Goal: Task Accomplishment & Management: Manage account settings

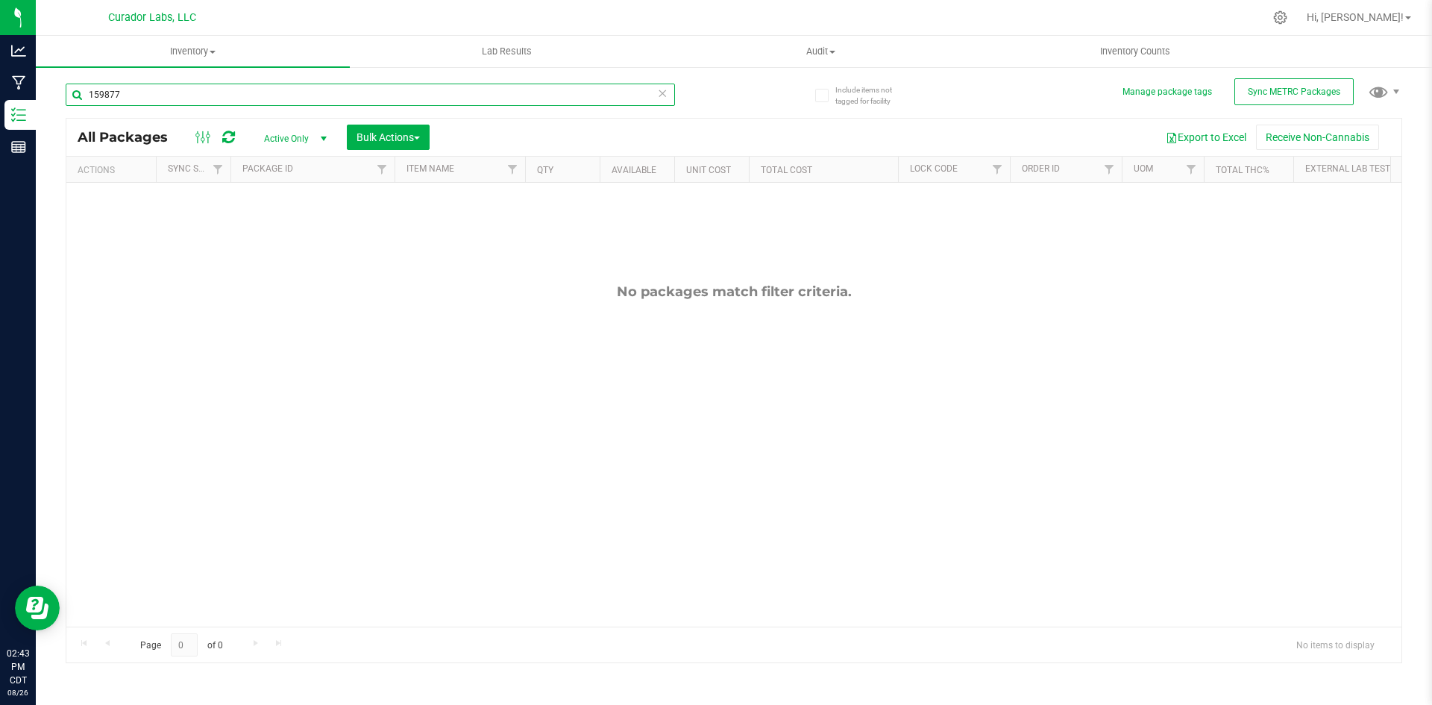
drag, startPoint x: 0, startPoint y: 0, endPoint x: 93, endPoint y: 93, distance: 131.9
click at [93, 93] on input "159877" at bounding box center [370, 95] width 609 height 22
click at [92, 93] on input "159877" at bounding box center [370, 95] width 609 height 22
type input "598771"
click at [128, 99] on input "598771" at bounding box center [370, 95] width 609 height 22
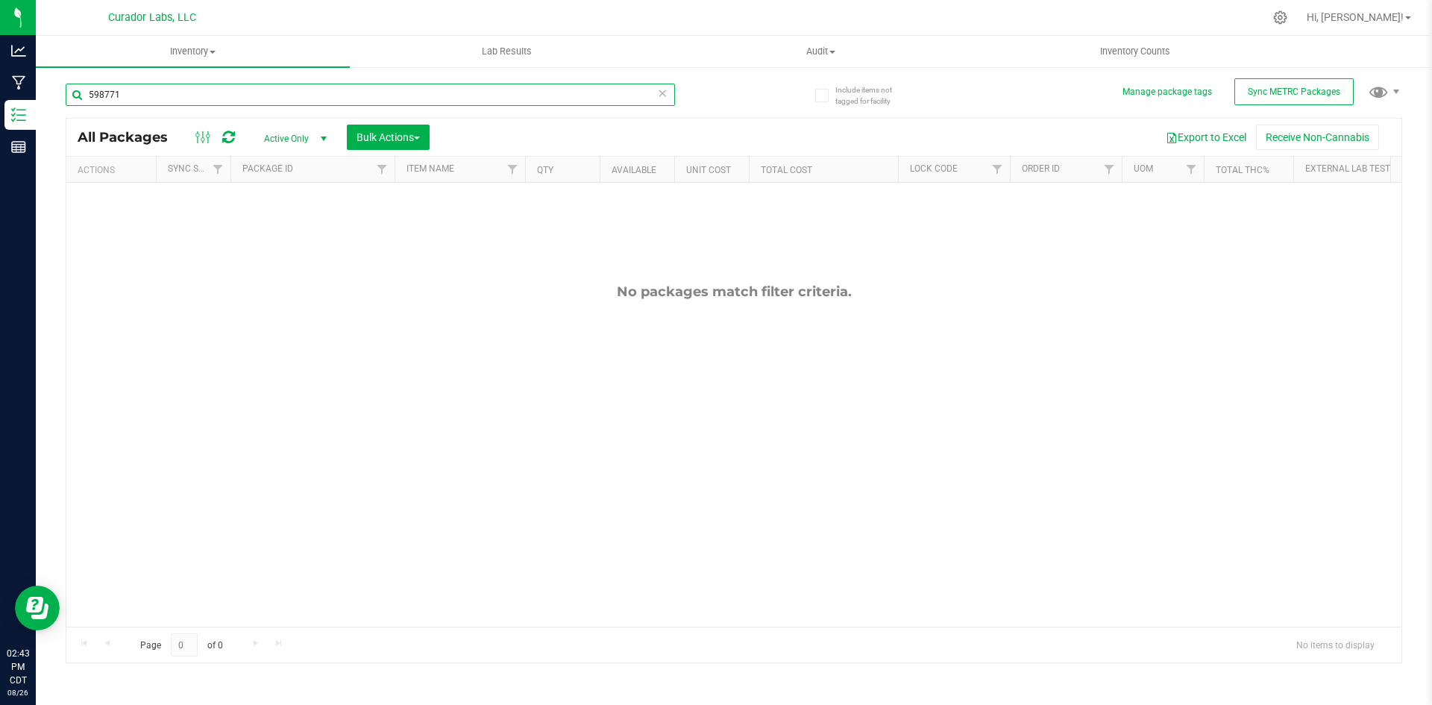
click at [128, 99] on input "598771" at bounding box center [370, 95] width 609 height 22
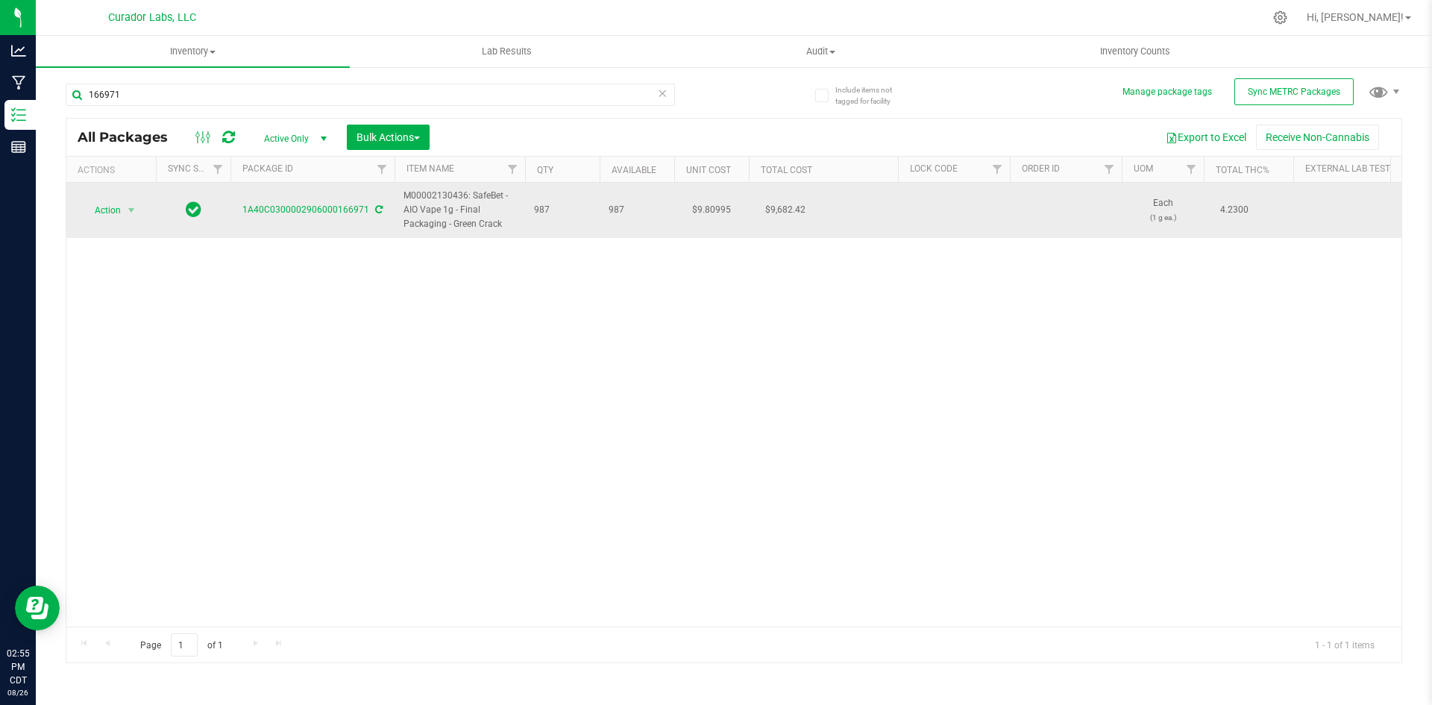
drag, startPoint x: 503, startPoint y: 223, endPoint x: 398, endPoint y: 194, distance: 109.1
click at [395, 195] on td "M00002130436: SafeBet - AIO Vape 1g - Final Packaging - Green Crack" at bounding box center [460, 210] width 131 height 55
copy span "M00002130436: SafeBet - AIO Vape 1g - Final Packaging - Green Crack"
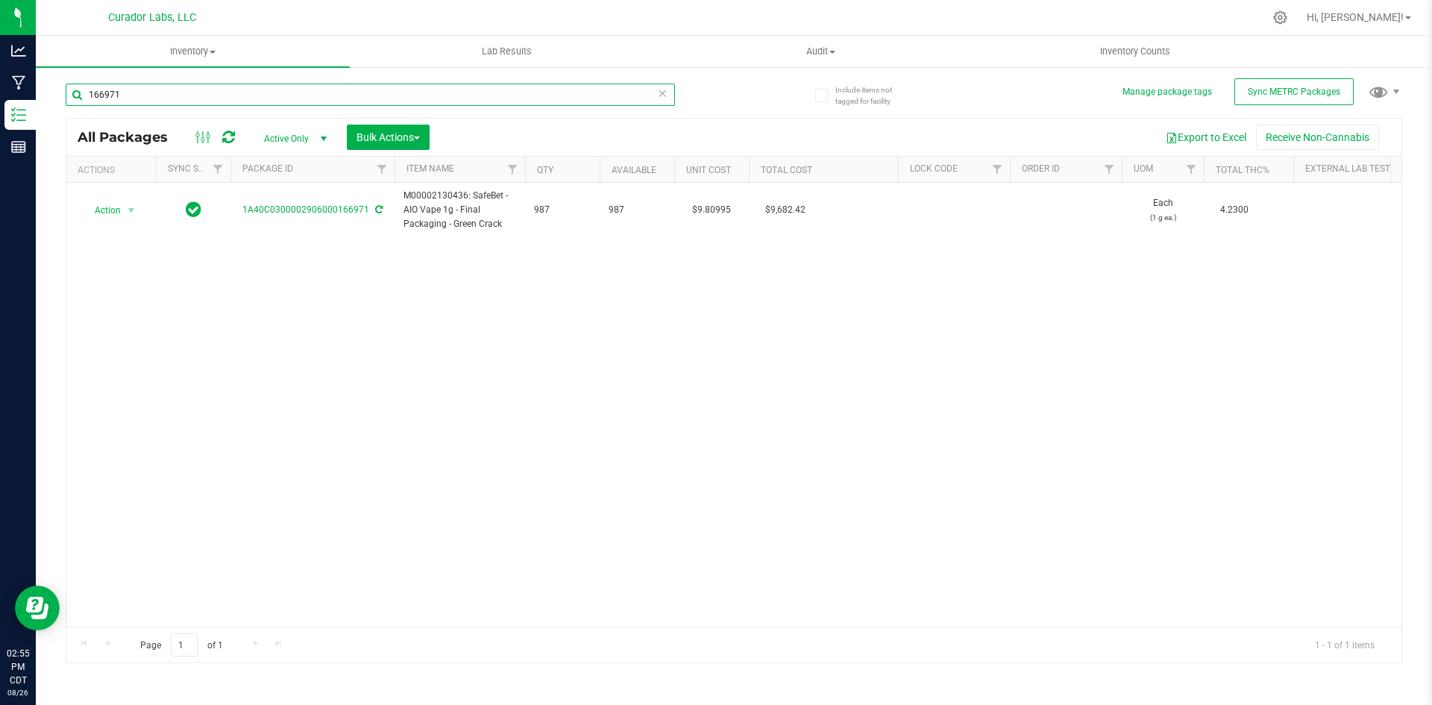
click at [109, 90] on input "166971" at bounding box center [370, 95] width 609 height 22
paste input "M00002130436: SafeBet - AIO Vape 1g - Final Packaging - Green Crack"
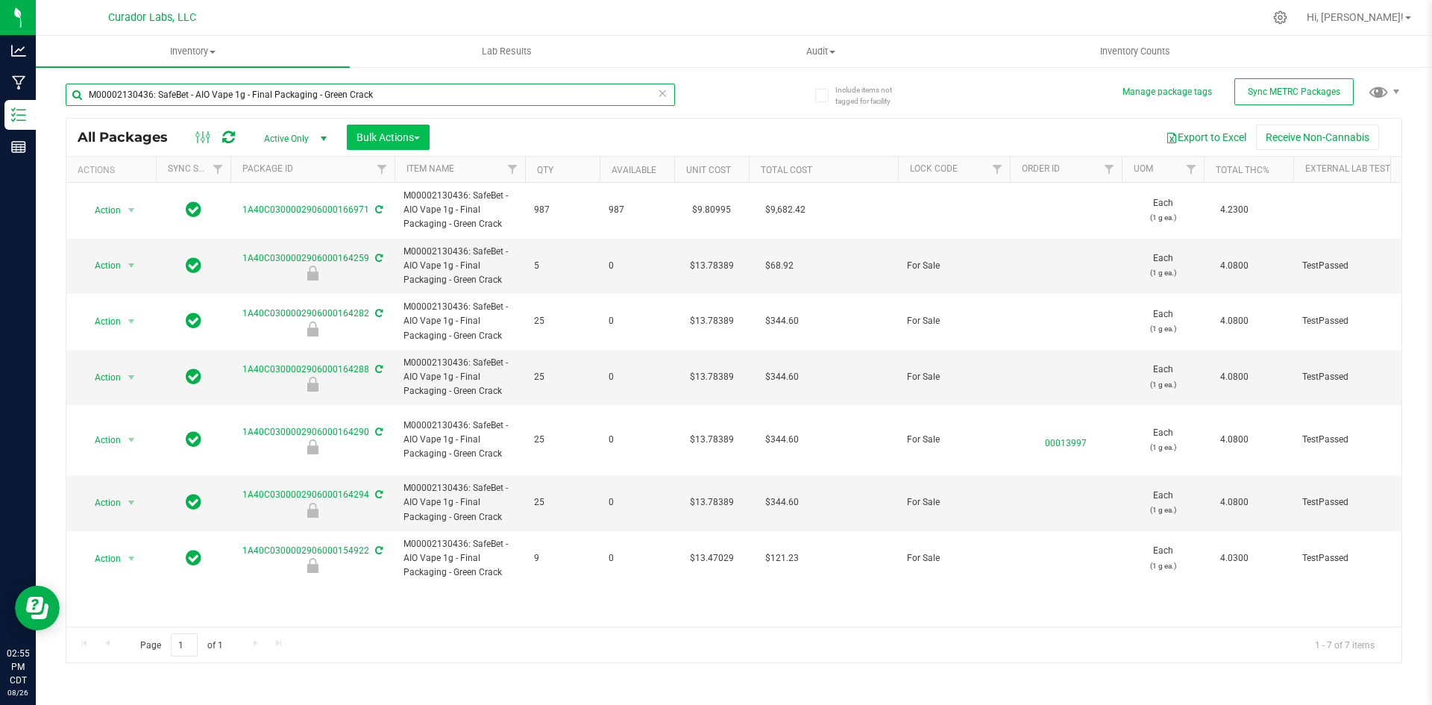
type input "M00002130436: SafeBet - AIO Vape 1g - Final Packaging - Green Crack"
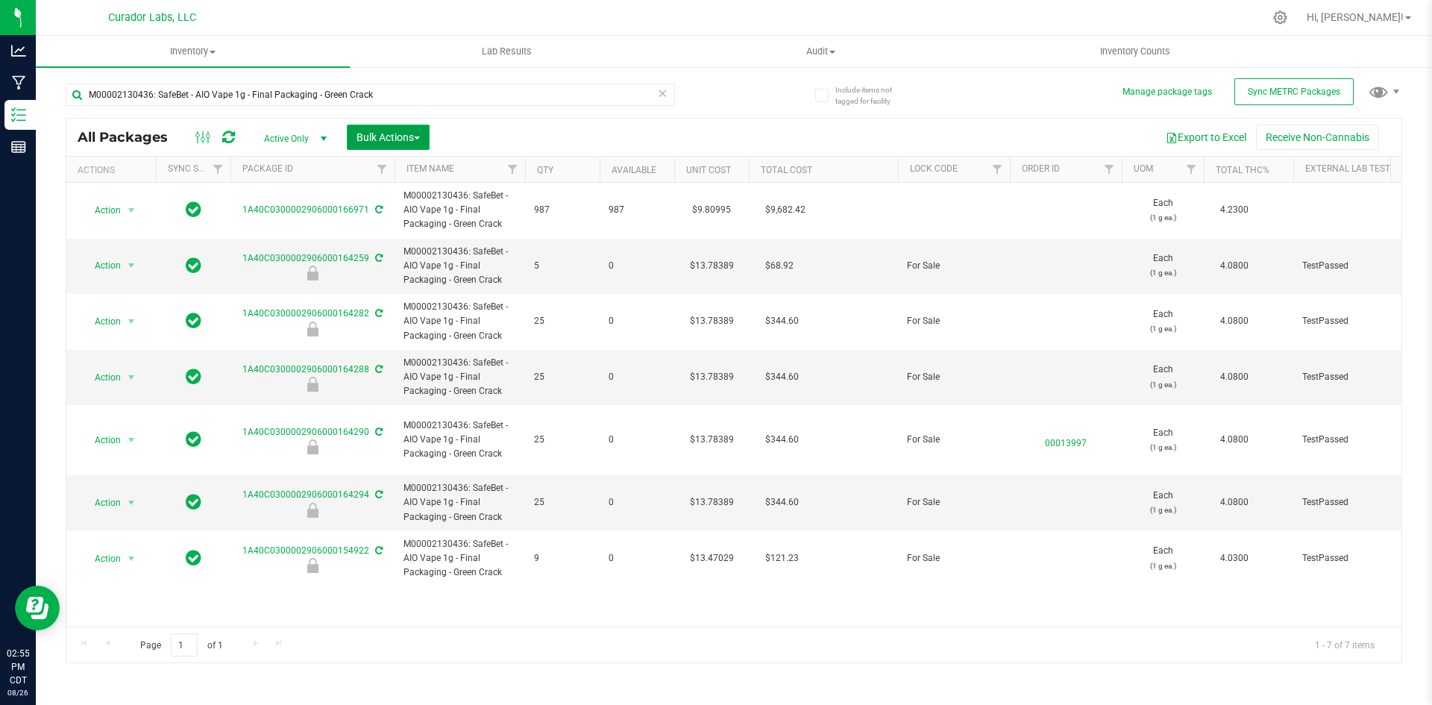
click at [365, 131] on span "Bulk Actions" at bounding box center [388, 137] width 63 height 12
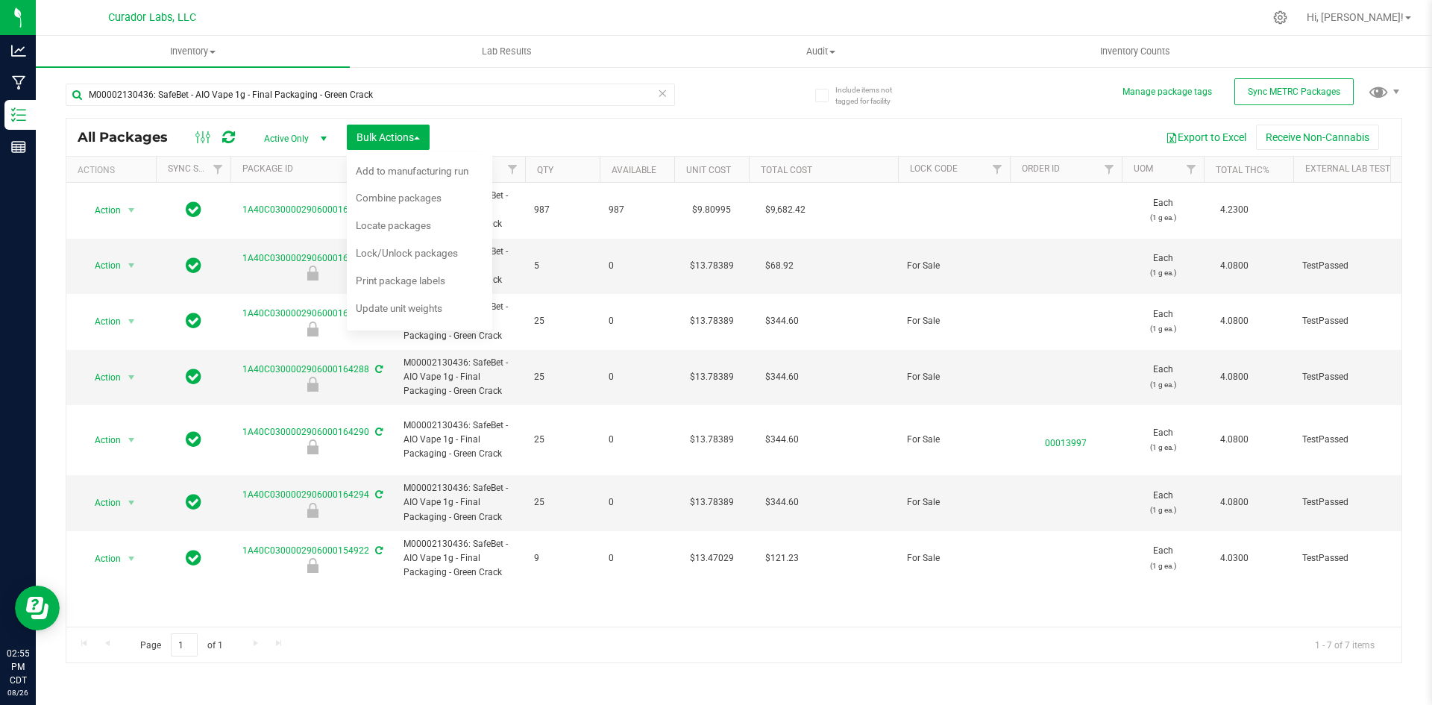
click at [663, 94] on icon at bounding box center [662, 93] width 10 height 18
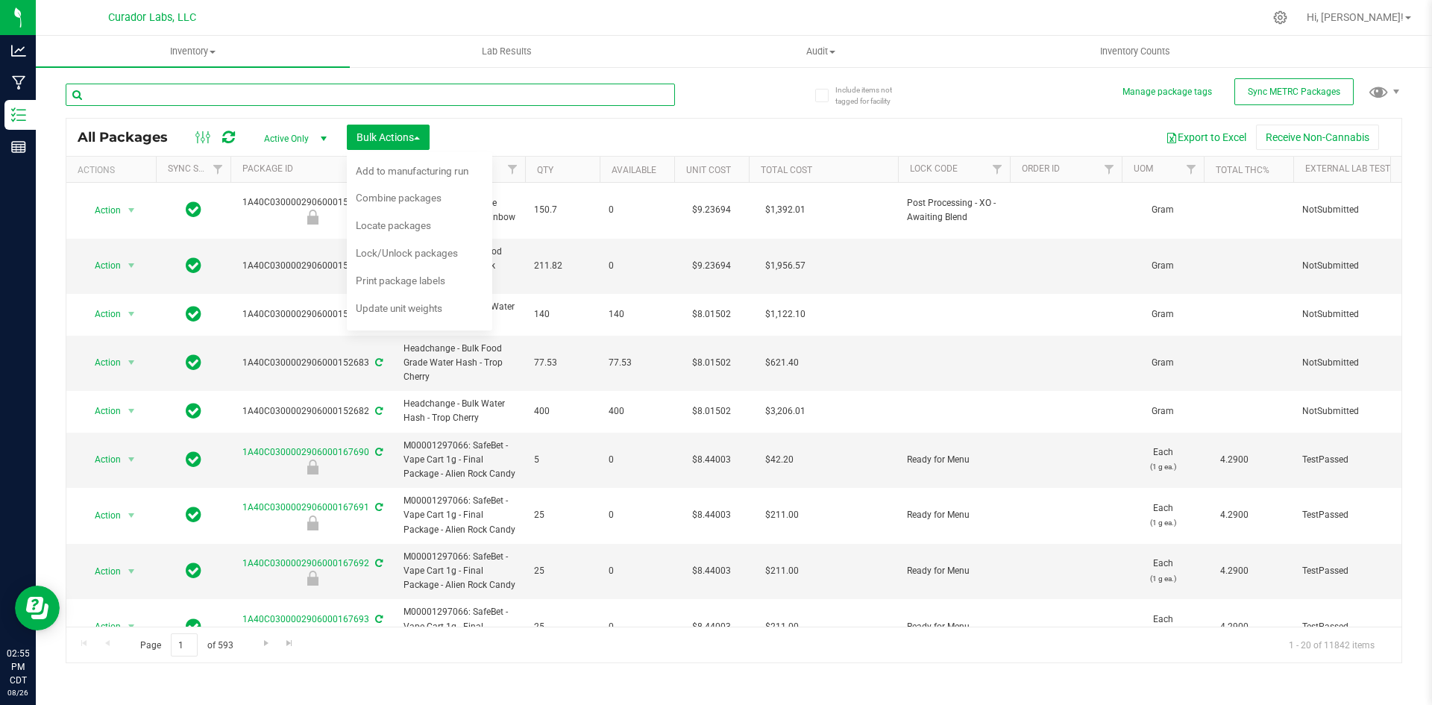
click at [344, 95] on input "text" at bounding box center [370, 95] width 609 height 22
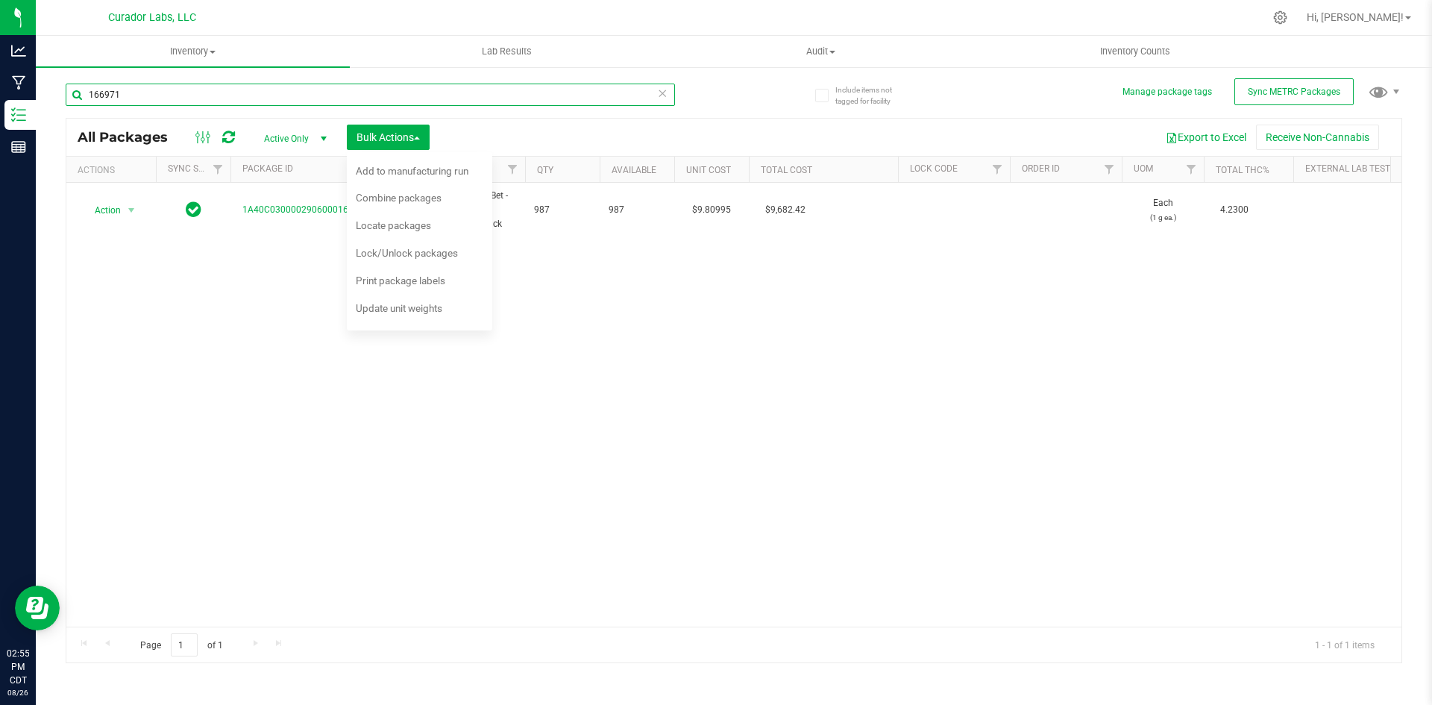
type input "166971"
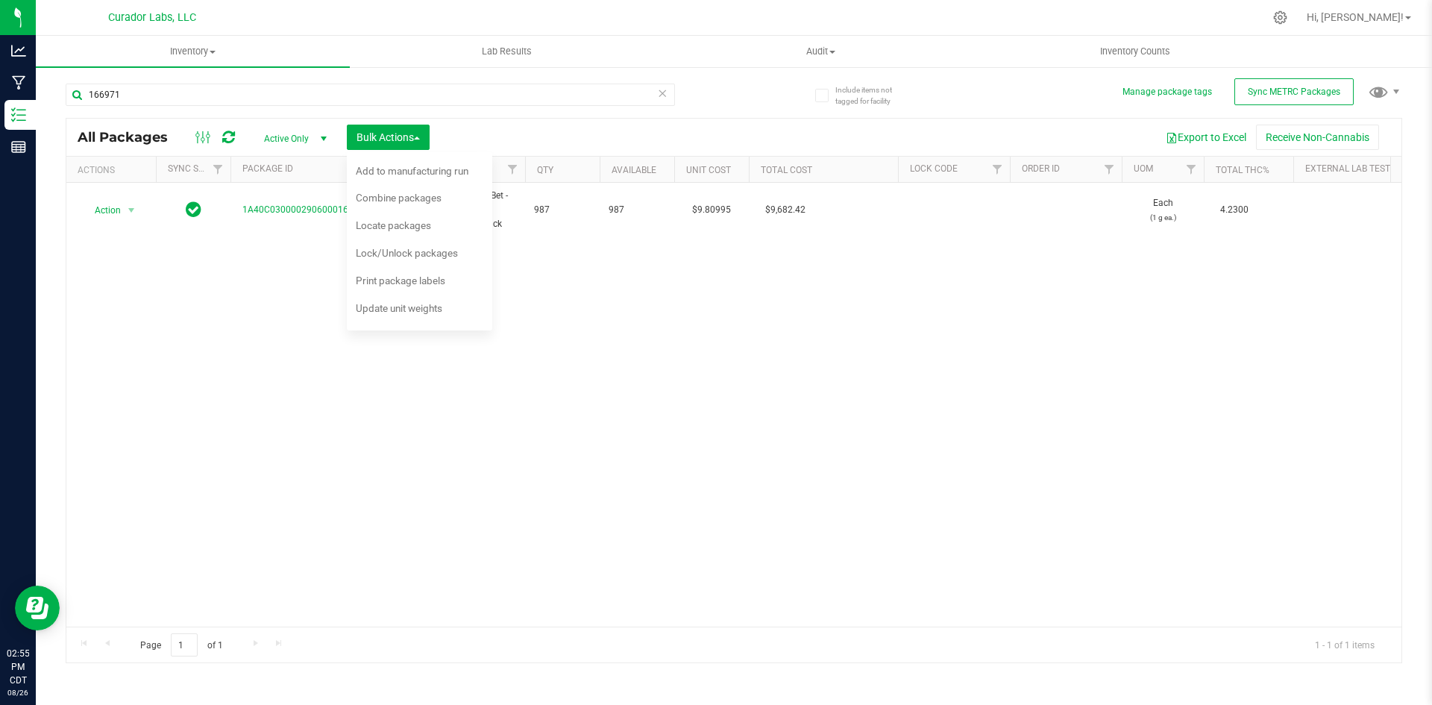
click at [576, 312] on div "Action Action Adjust qty Create package Edit attributes Global inventory Locate…" at bounding box center [733, 405] width 1335 height 444
drag, startPoint x: 504, startPoint y: 219, endPoint x: 597, endPoint y: 306, distance: 127.2
click at [435, 198] on div "All Packages Active Only Active Only Lab Samples Locked All External Internal B…" at bounding box center [734, 390] width 1337 height 545
click at [601, 316] on div "Action Action Adjust qty Create package Edit attributes Global inventory Locate…" at bounding box center [733, 405] width 1335 height 444
click at [395, 404] on div "Action Action Adjust qty Create package Edit attributes Global inventory Locate…" at bounding box center [733, 405] width 1335 height 444
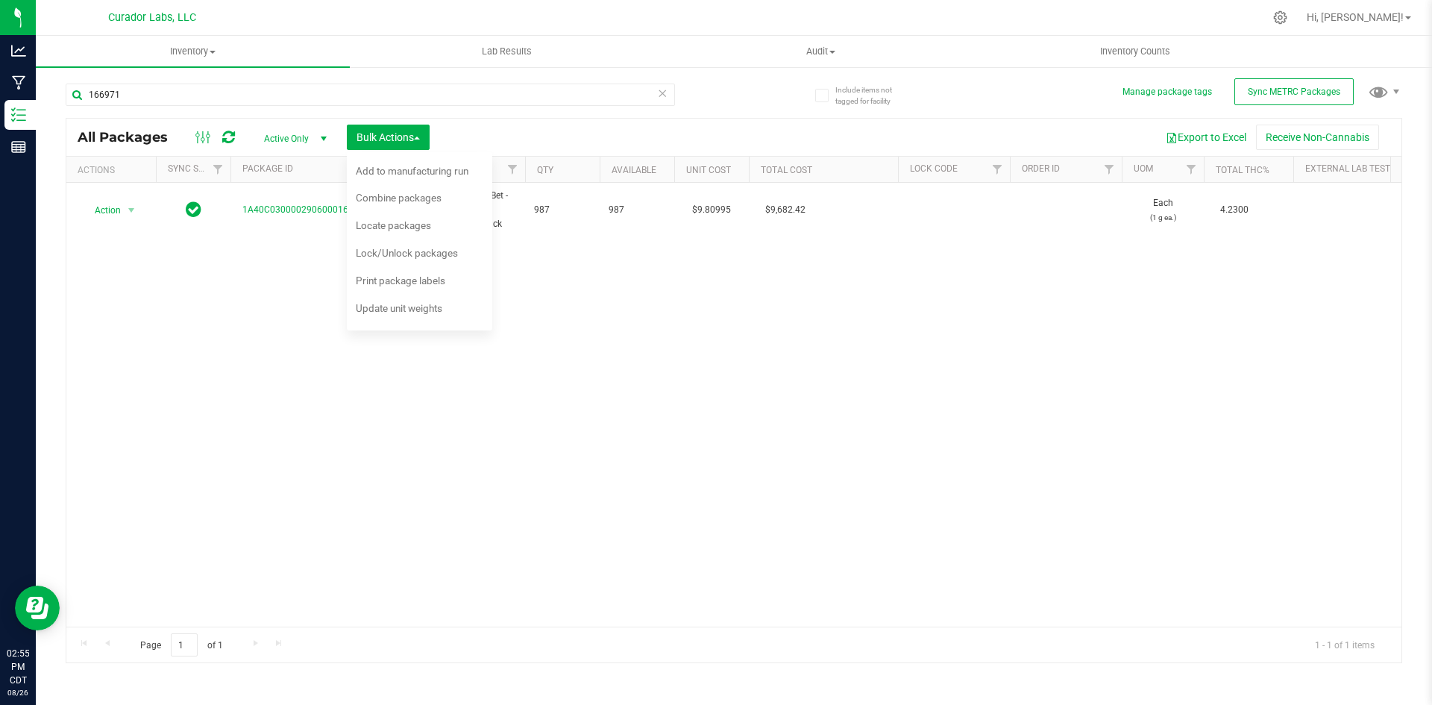
click at [254, 336] on div "Action Action Adjust qty Create package Edit attributes Global inventory Locate…" at bounding box center [733, 405] width 1335 height 444
drag, startPoint x: 258, startPoint y: 116, endPoint x: 249, endPoint y: 111, distance: 10.0
click at [257, 116] on div "166971" at bounding box center [370, 101] width 609 height 34
click at [231, 372] on div "Action Action Adjust qty Create package Edit attributes Global inventory Locate…" at bounding box center [733, 405] width 1335 height 444
drag, startPoint x: 103, startPoint y: 497, endPoint x: 92, endPoint y: 492, distance: 12.3
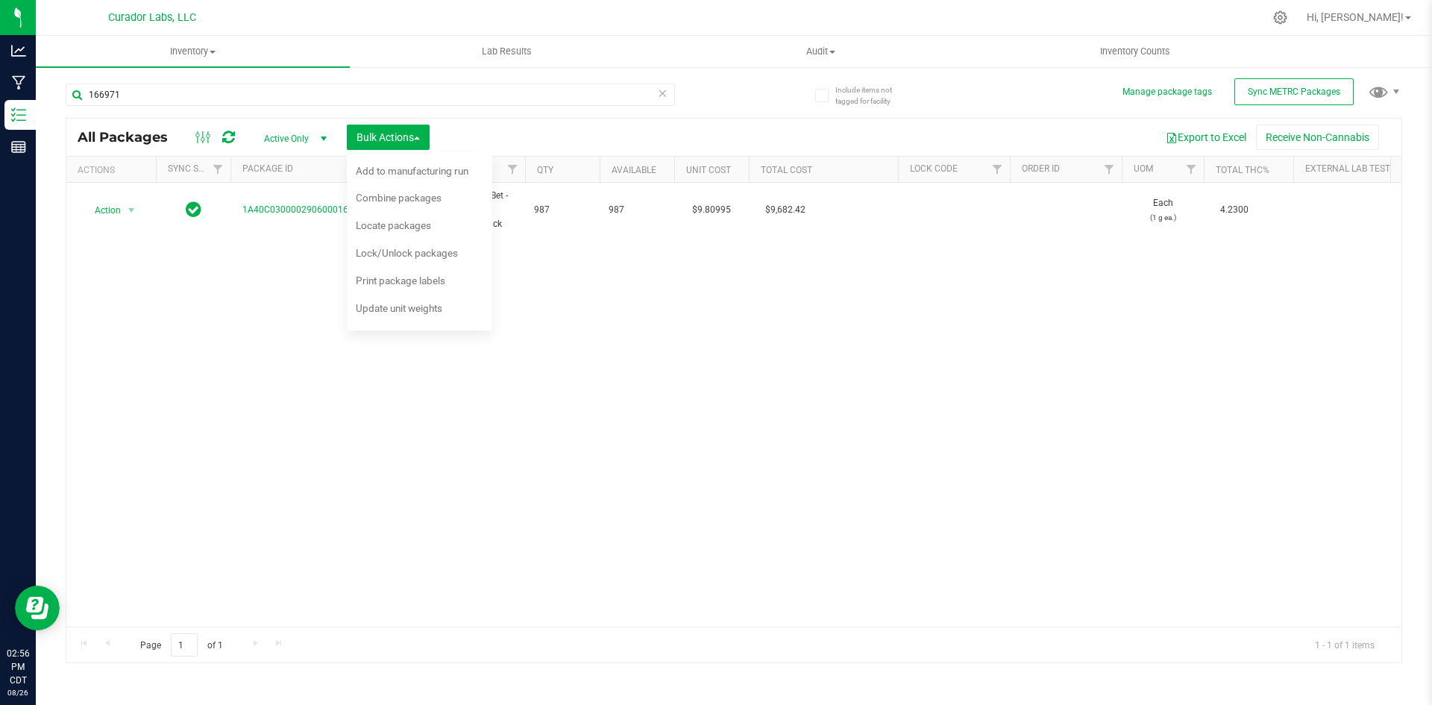
click at [102, 496] on div "Action Action Adjust qty Create package Edit attributes Global inventory Locate…" at bounding box center [733, 405] width 1335 height 444
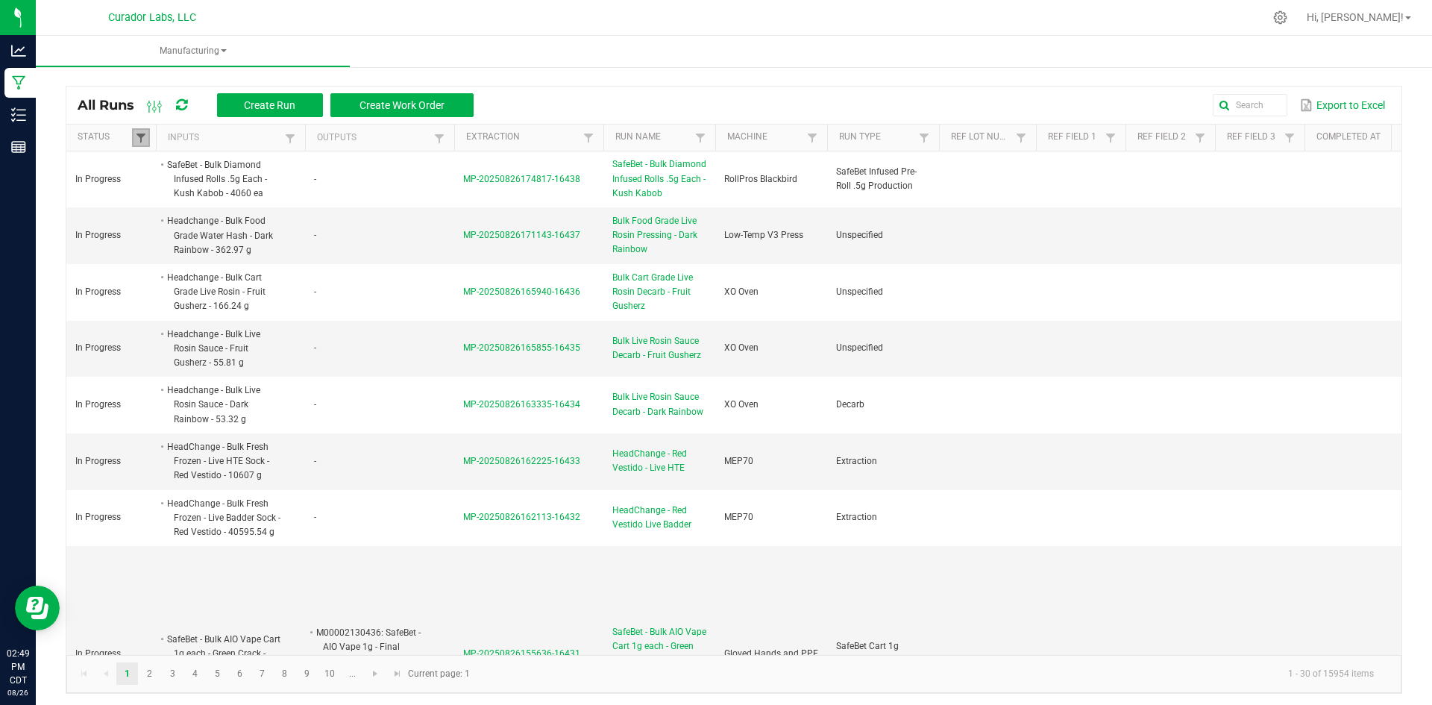
click at [146, 135] on span at bounding box center [141, 138] width 12 height 12
drag, startPoint x: 161, startPoint y: 220, endPoint x: 169, endPoint y: 219, distance: 8.2
click at [162, 219] on li "Completed" at bounding box center [214, 219] width 145 height 19
checkbox input "false"
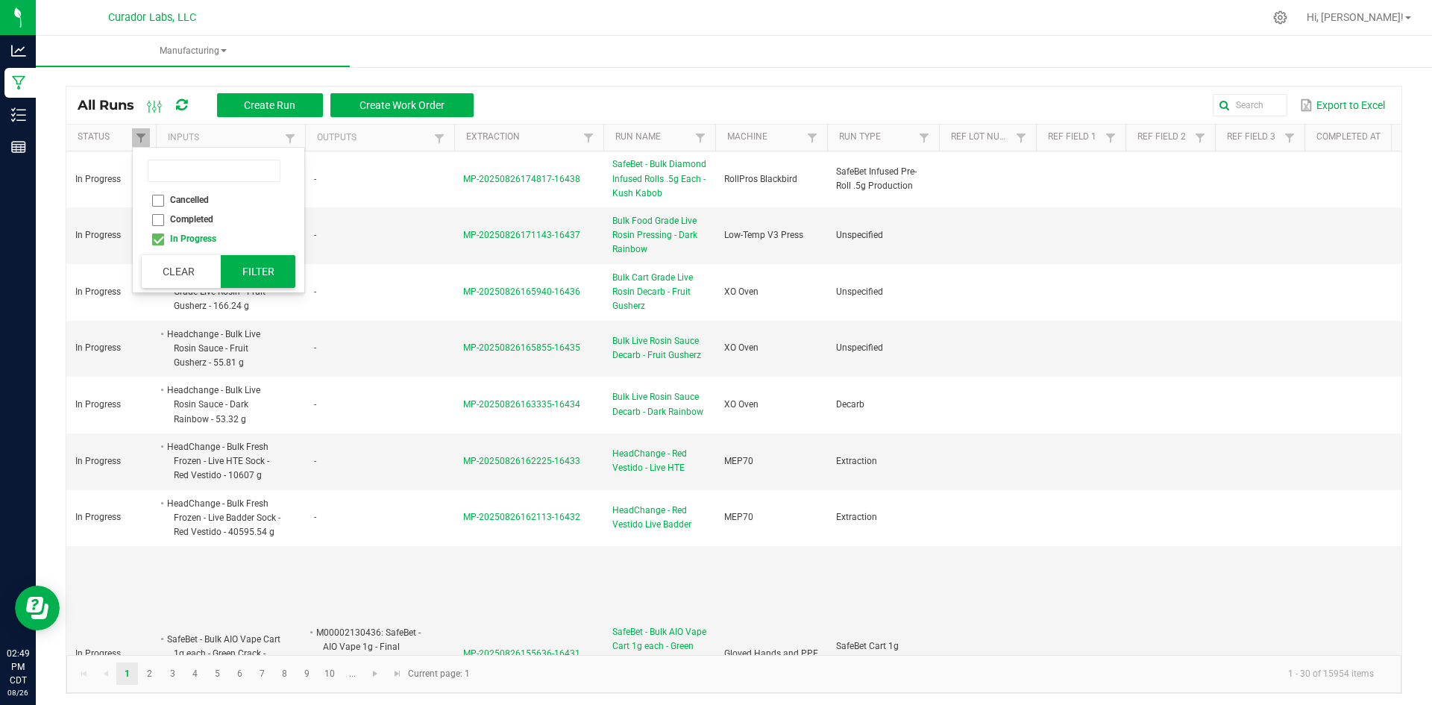
click at [251, 269] on button "Filter" at bounding box center [258, 271] width 75 height 33
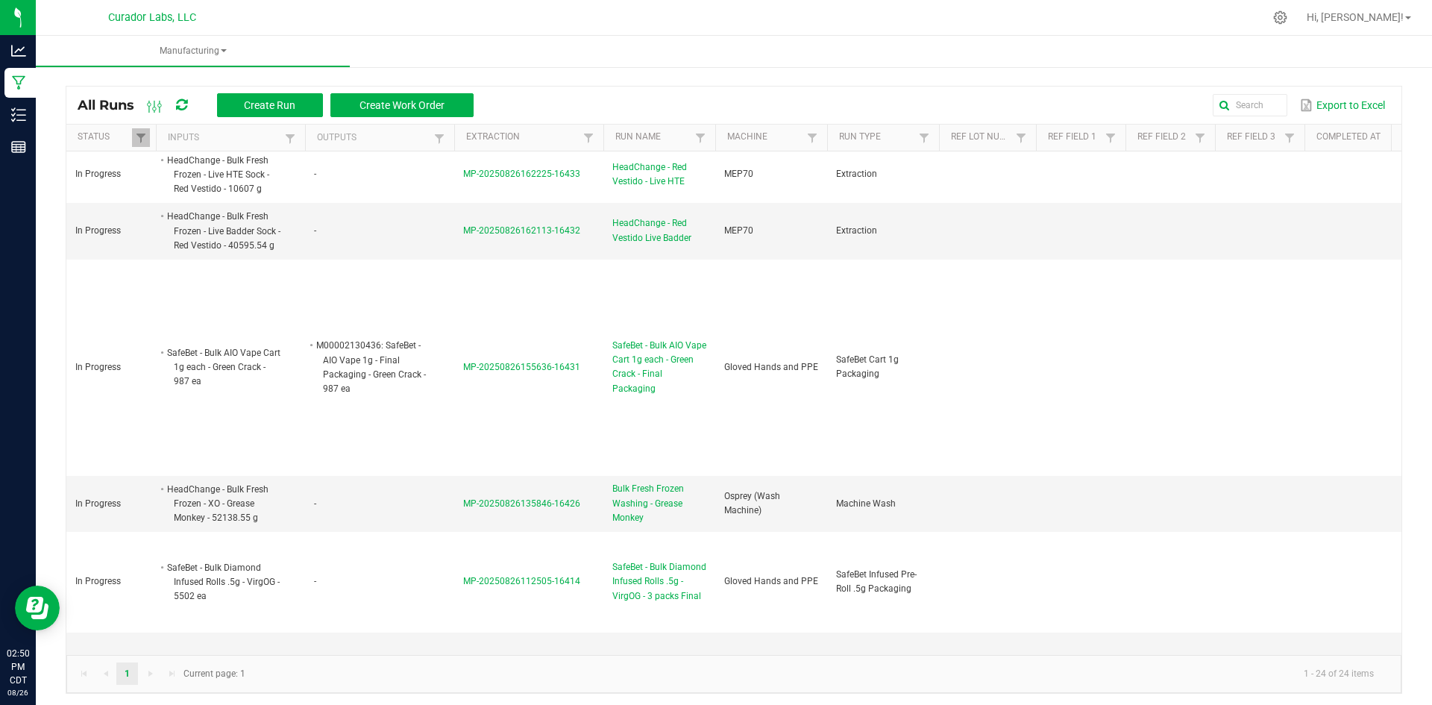
scroll to position [522, 0]
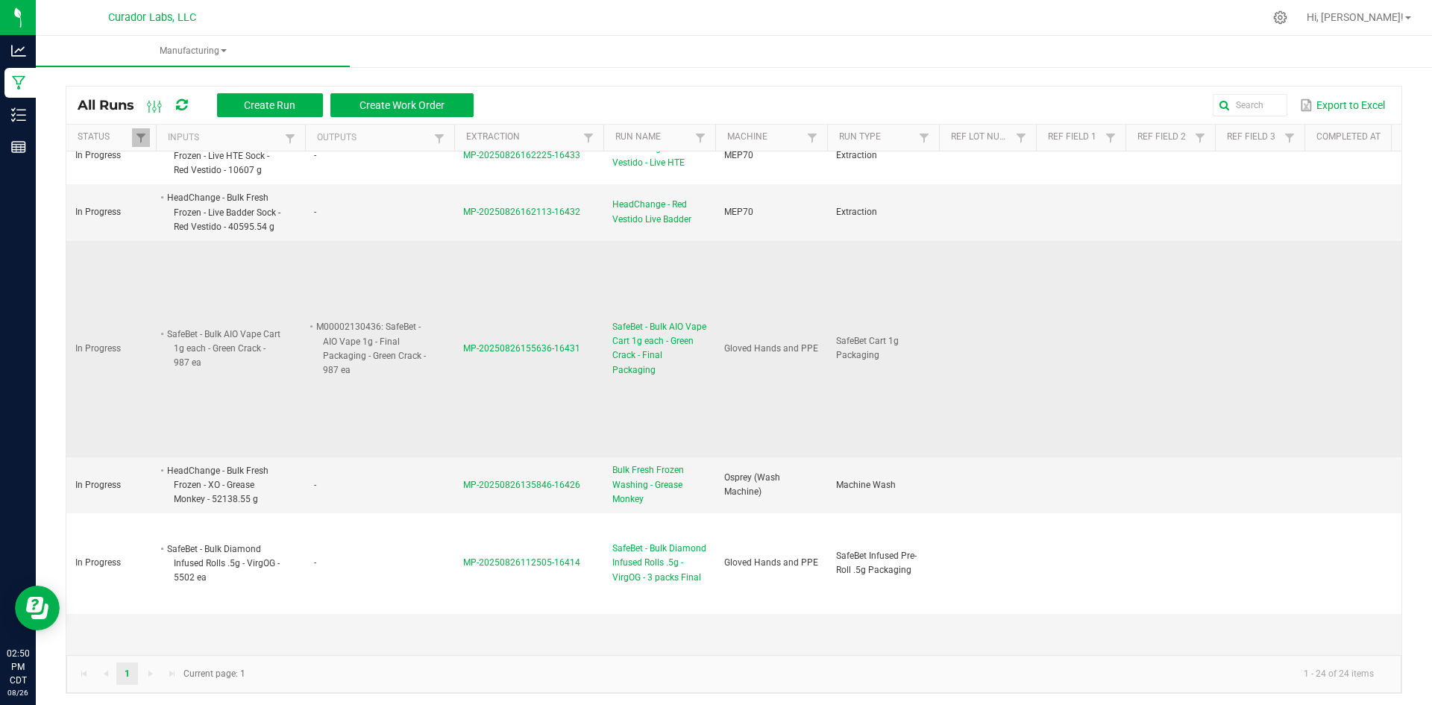
click at [639, 362] on span "SafeBet - Bulk AIO Vape Cart 1g each - Green Crack - Final Packaging" at bounding box center [659, 348] width 94 height 57
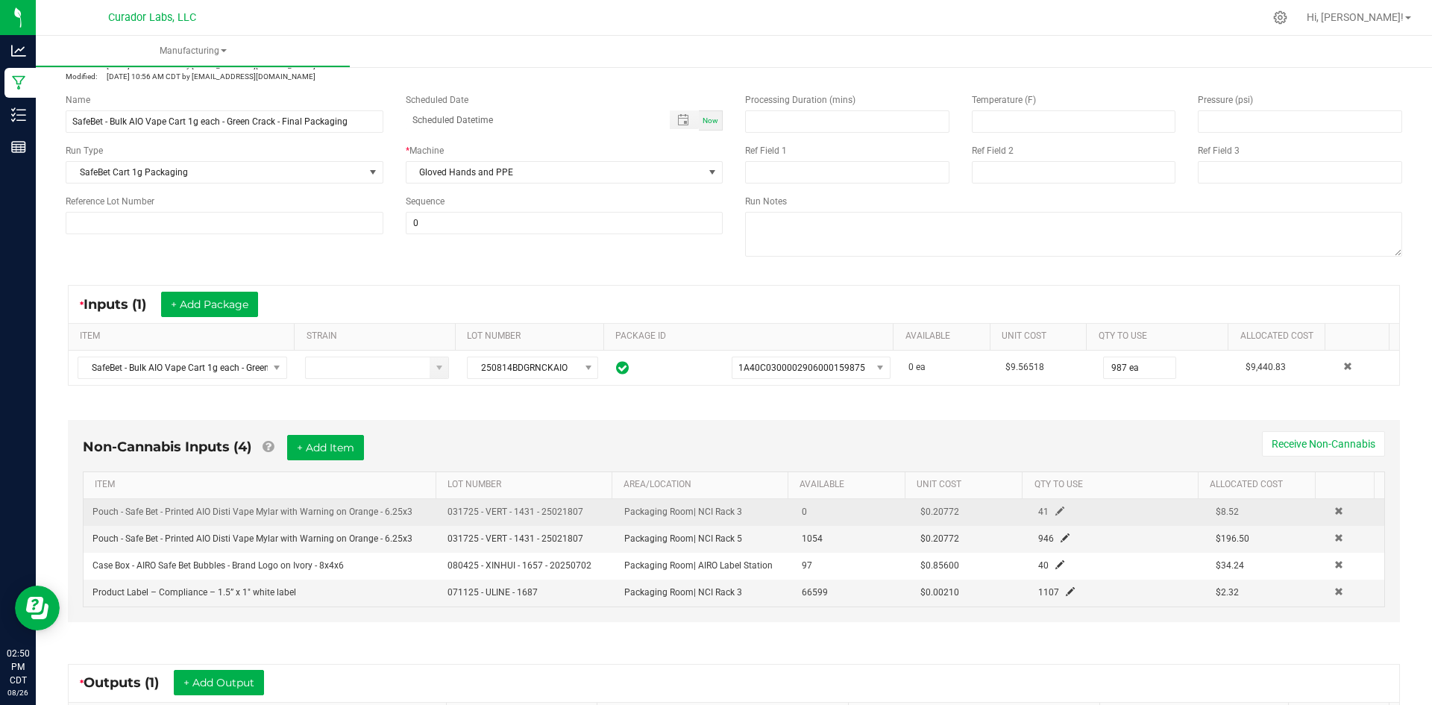
scroll to position [149, 0]
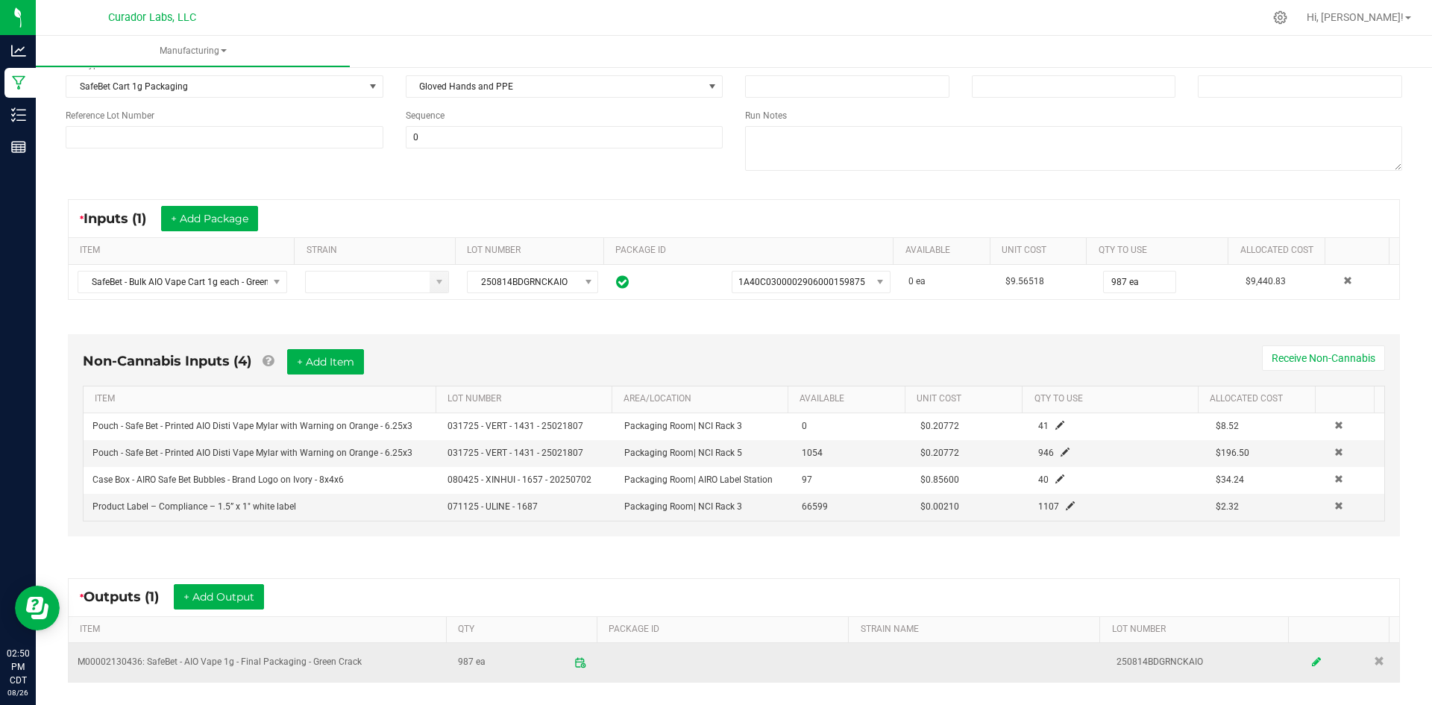
click at [1312, 657] on icon at bounding box center [1316, 662] width 9 height 10
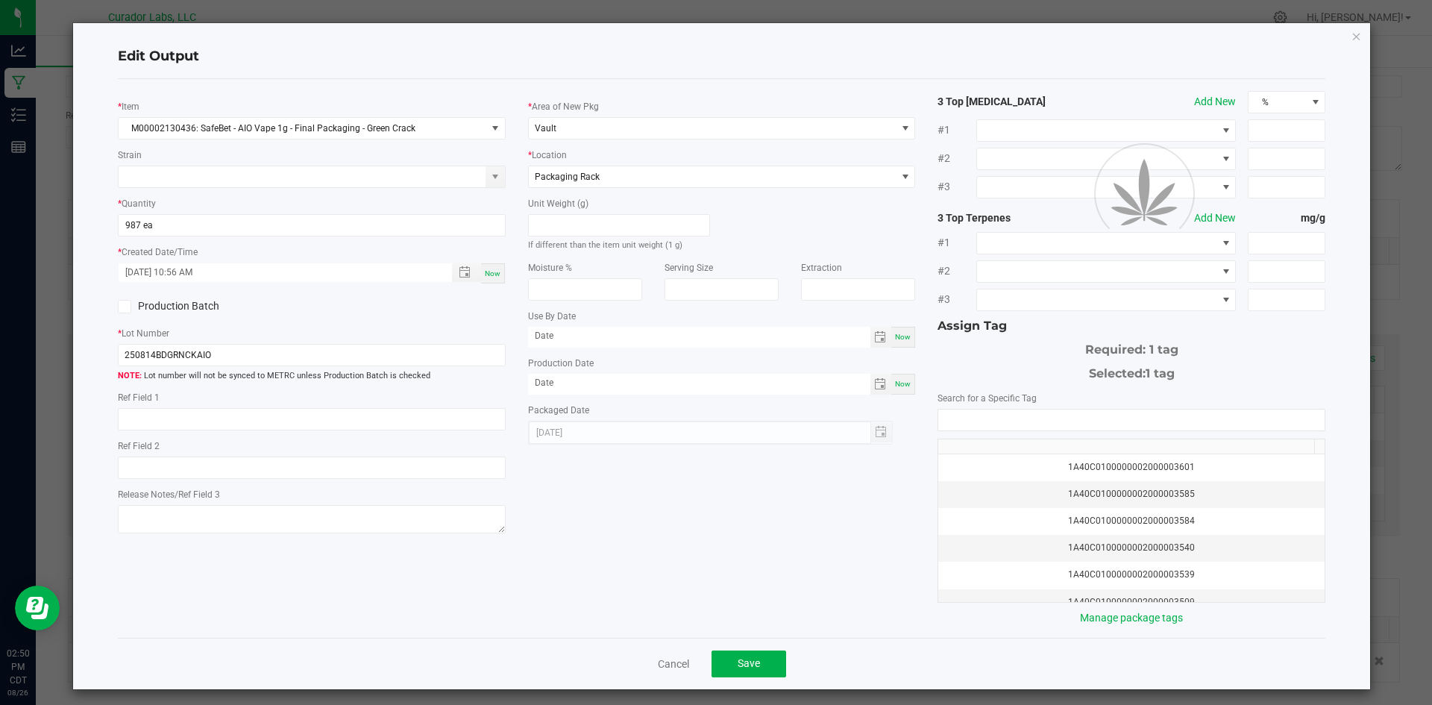
scroll to position [0, 0]
click at [608, 333] on input "month/day/year" at bounding box center [699, 336] width 342 height 19
type input "[DATE]"
click at [576, 386] on input "month/day/year" at bounding box center [699, 383] width 342 height 19
type input "[DATE]"
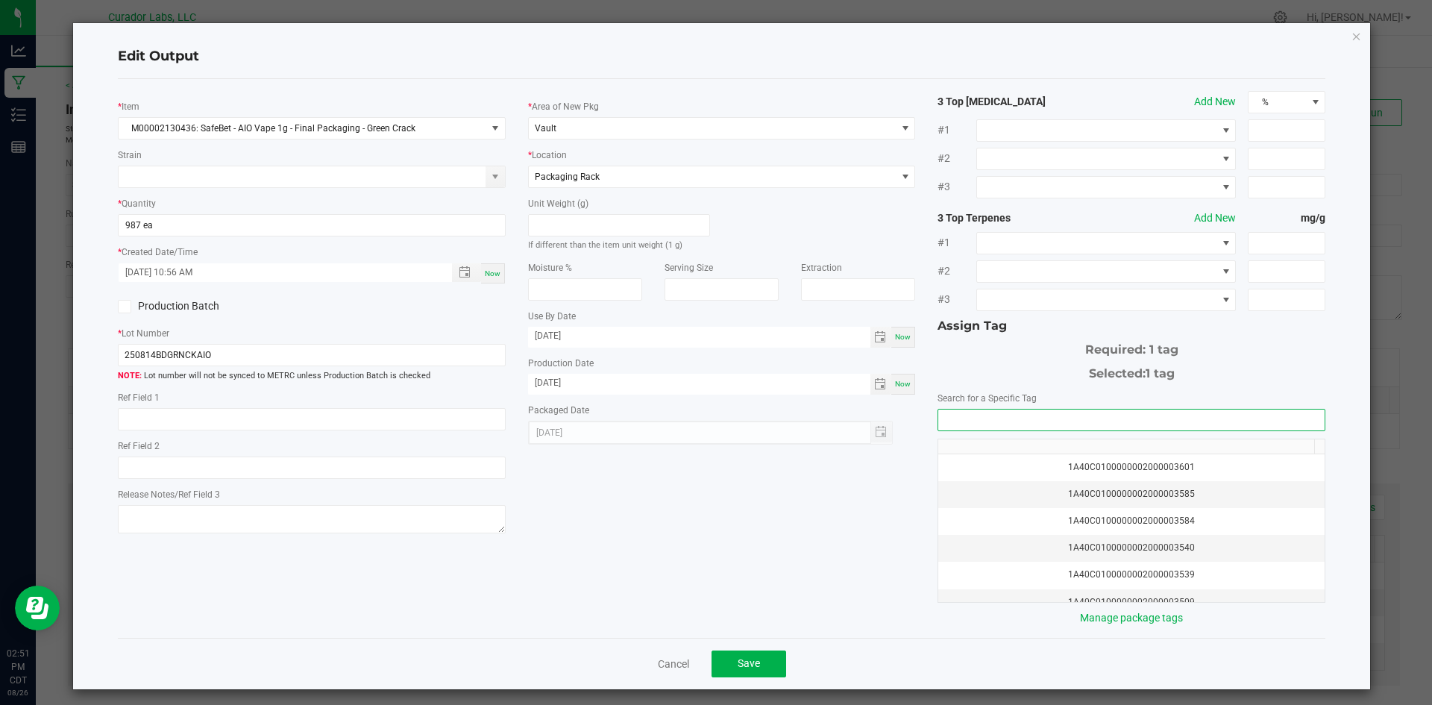
click at [1006, 413] on input "NO DATA FOUND" at bounding box center [1131, 420] width 386 height 21
click at [1026, 453] on li "1A40C0300002906000166971" at bounding box center [1123, 446] width 383 height 25
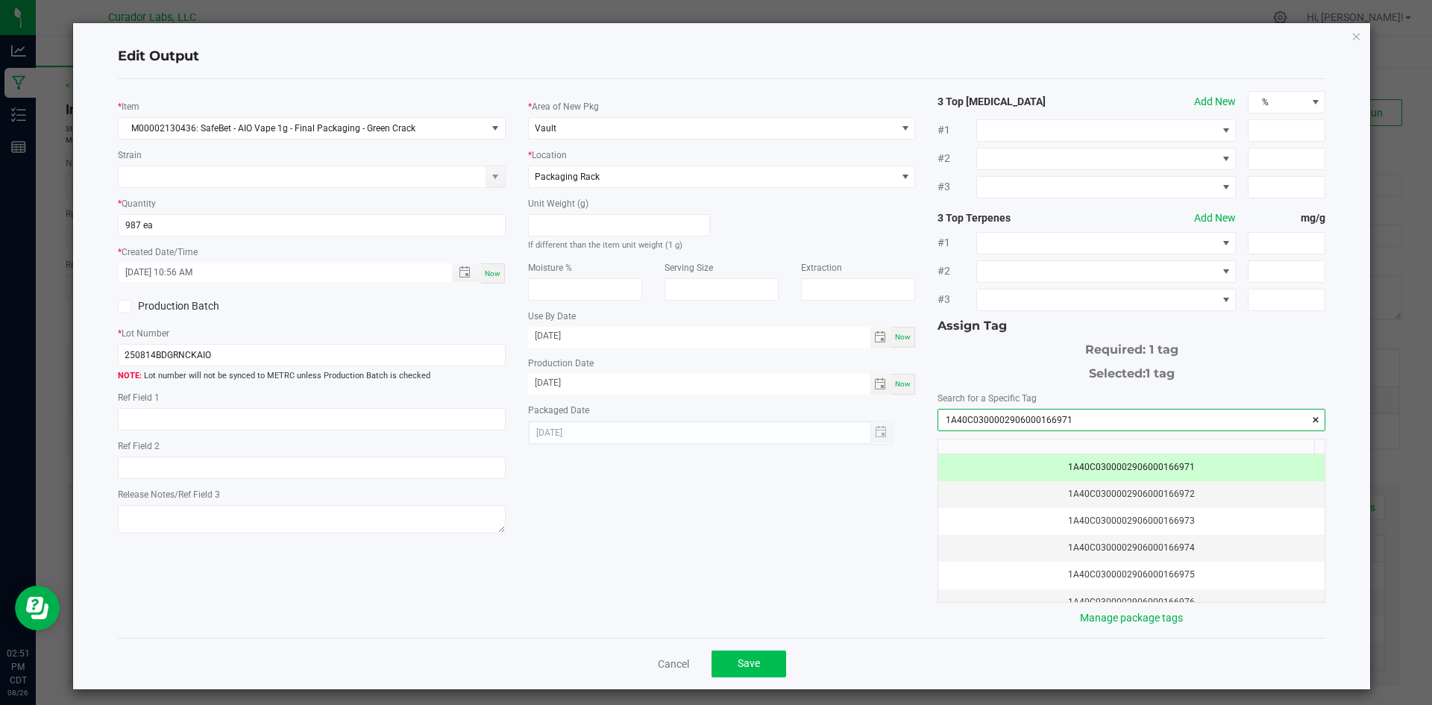
type input "1A40C0300002906000166971"
click at [768, 651] on button "Save" at bounding box center [749, 664] width 75 height 27
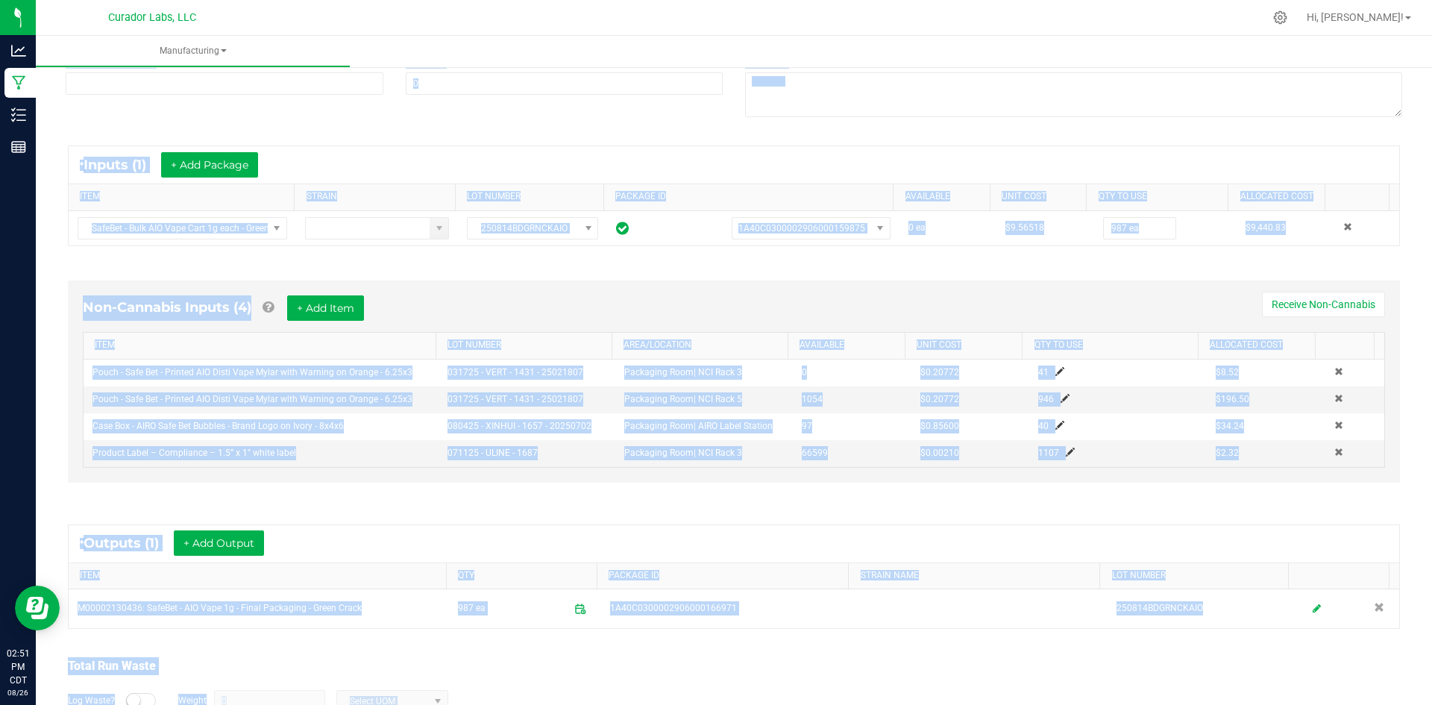
scroll to position [297, 0]
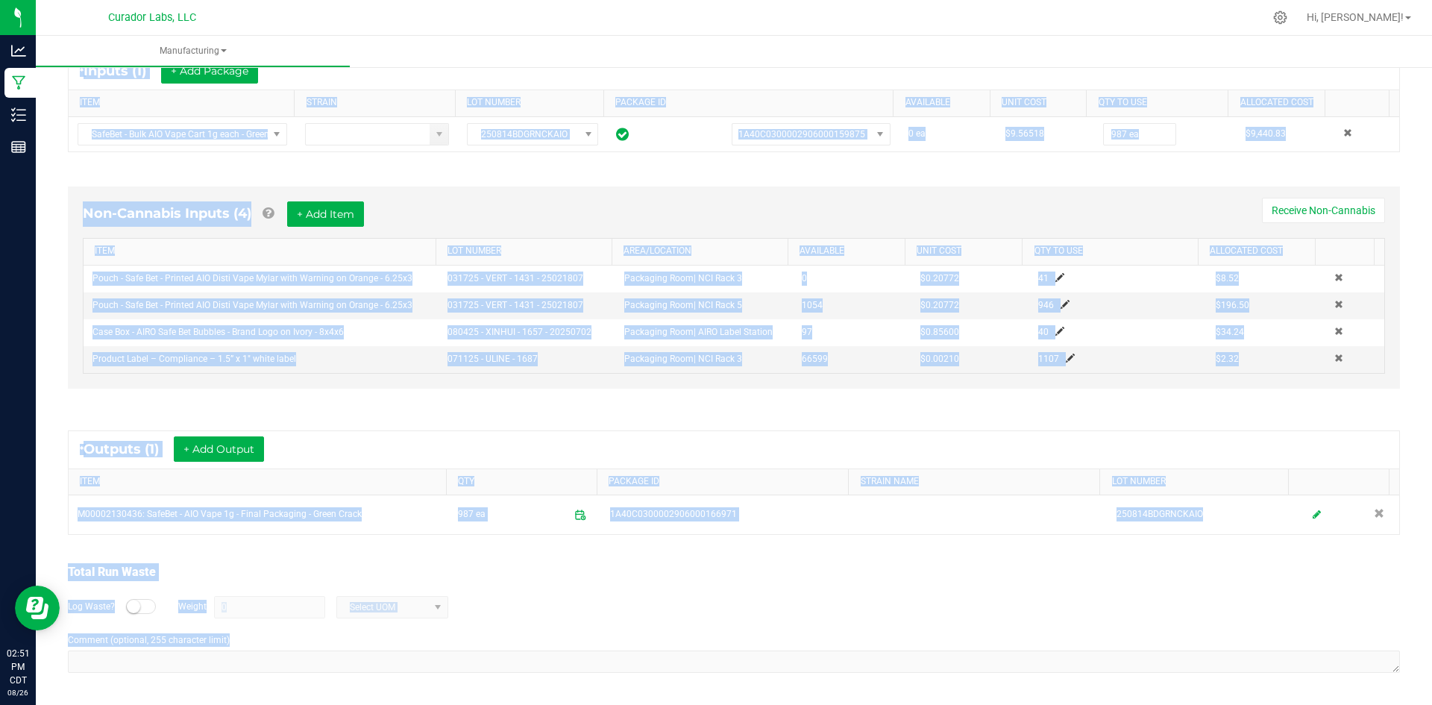
drag, startPoint x: 63, startPoint y: 105, endPoint x: 640, endPoint y: 627, distance: 778.0
click at [830, 704] on html "Analytics Manufacturing Inventory Reports 02:51 PM CDT [DATE] 08/26 Curador Lab…" at bounding box center [716, 352] width 1432 height 705
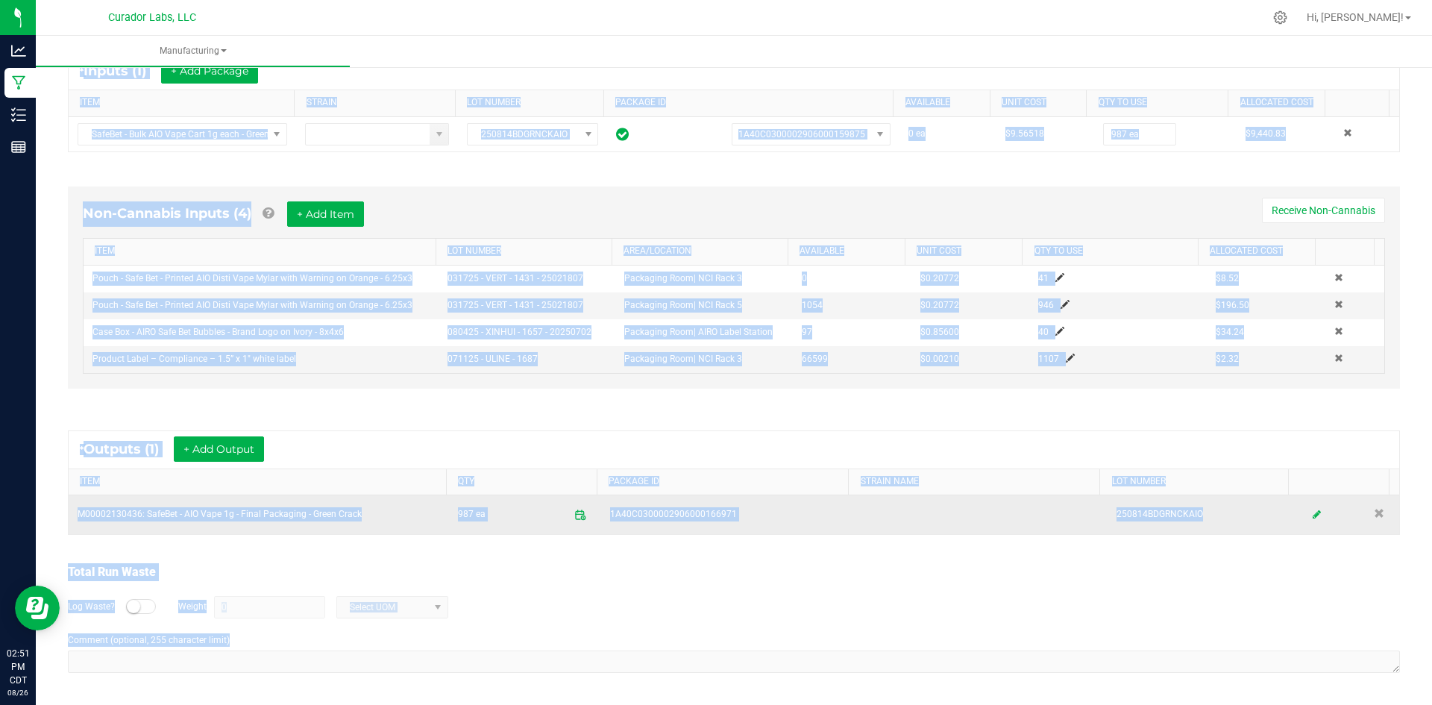
copy manufacturing-process-run "Lo Ipsumdol Sitamet: Con 59, 7646 27:89 AD ELI se doeiu@temporincidid.utl Etdol…"
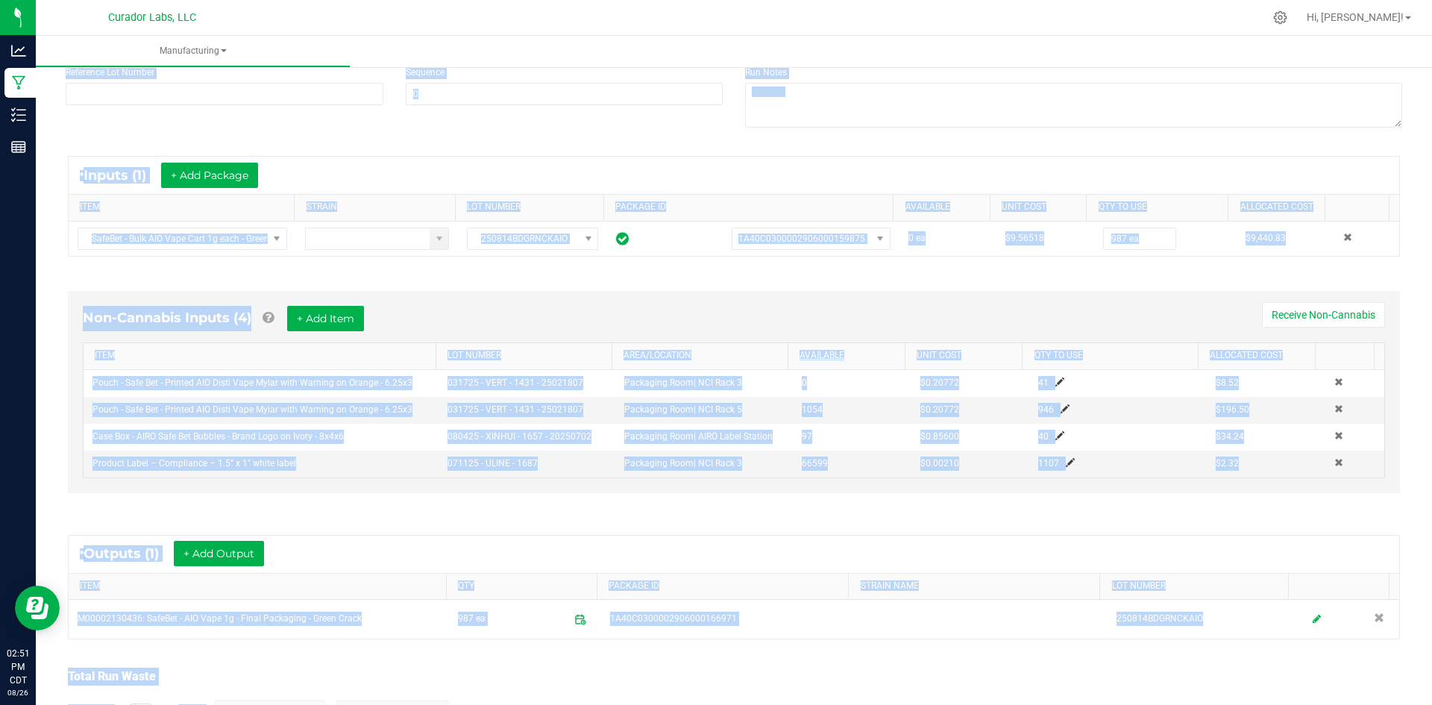
scroll to position [0, 0]
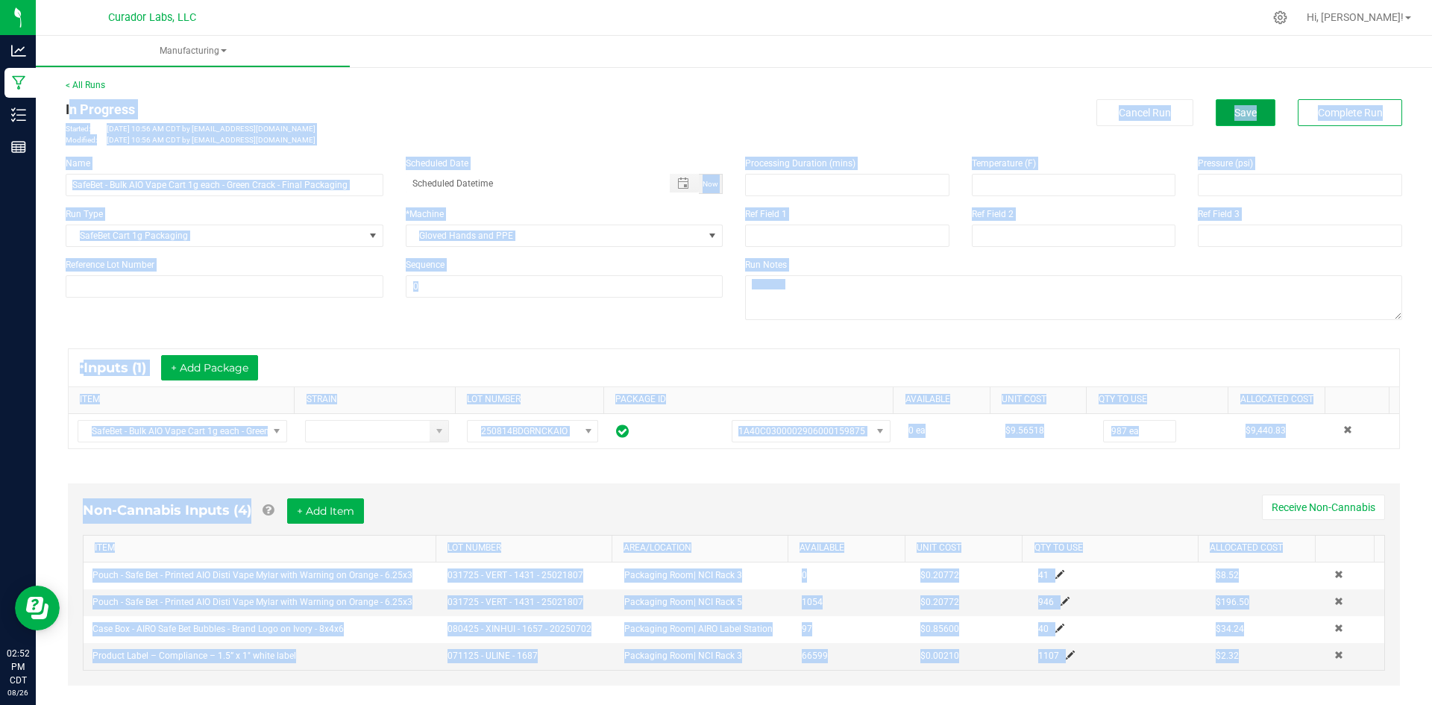
click at [1235, 115] on span "Save" at bounding box center [1246, 113] width 22 height 12
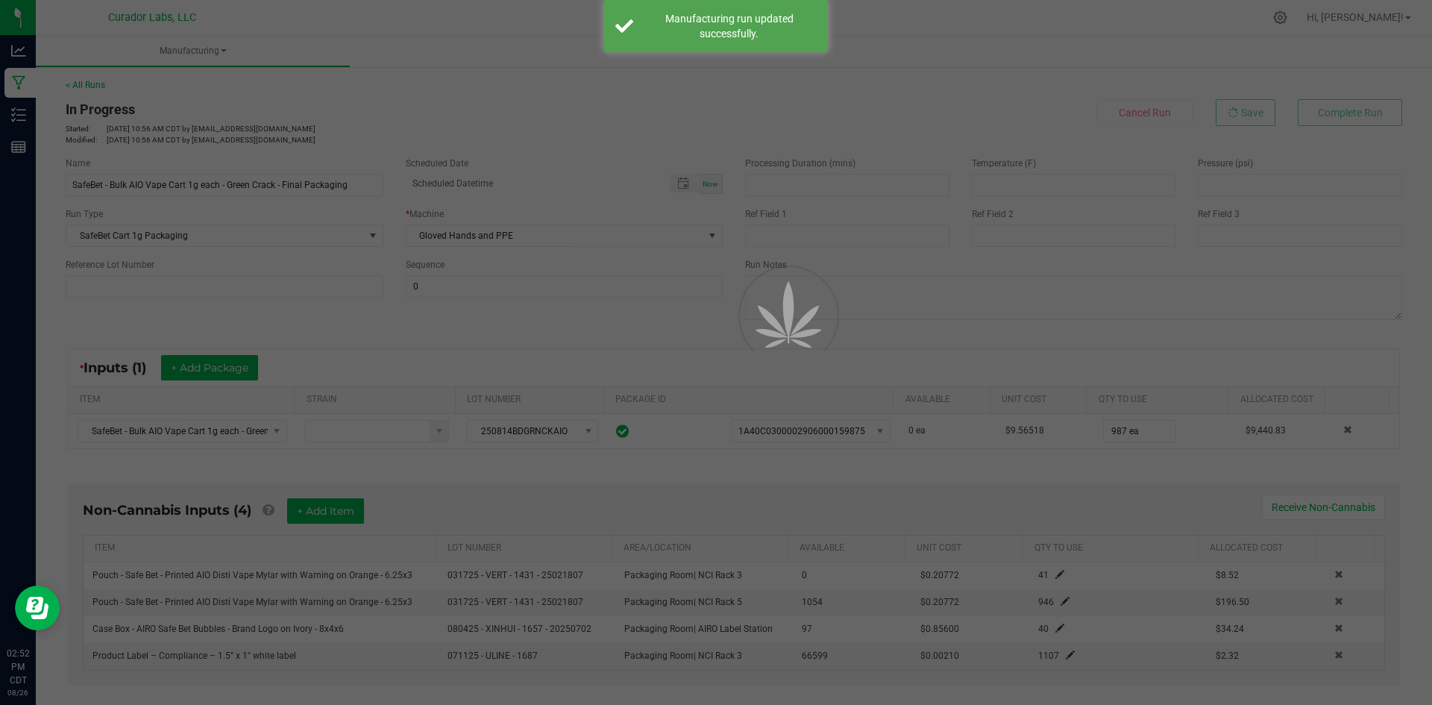
drag, startPoint x: 953, startPoint y: 316, endPoint x: 938, endPoint y: 313, distance: 15.8
click at [938, 313] on div at bounding box center [716, 352] width 1432 height 705
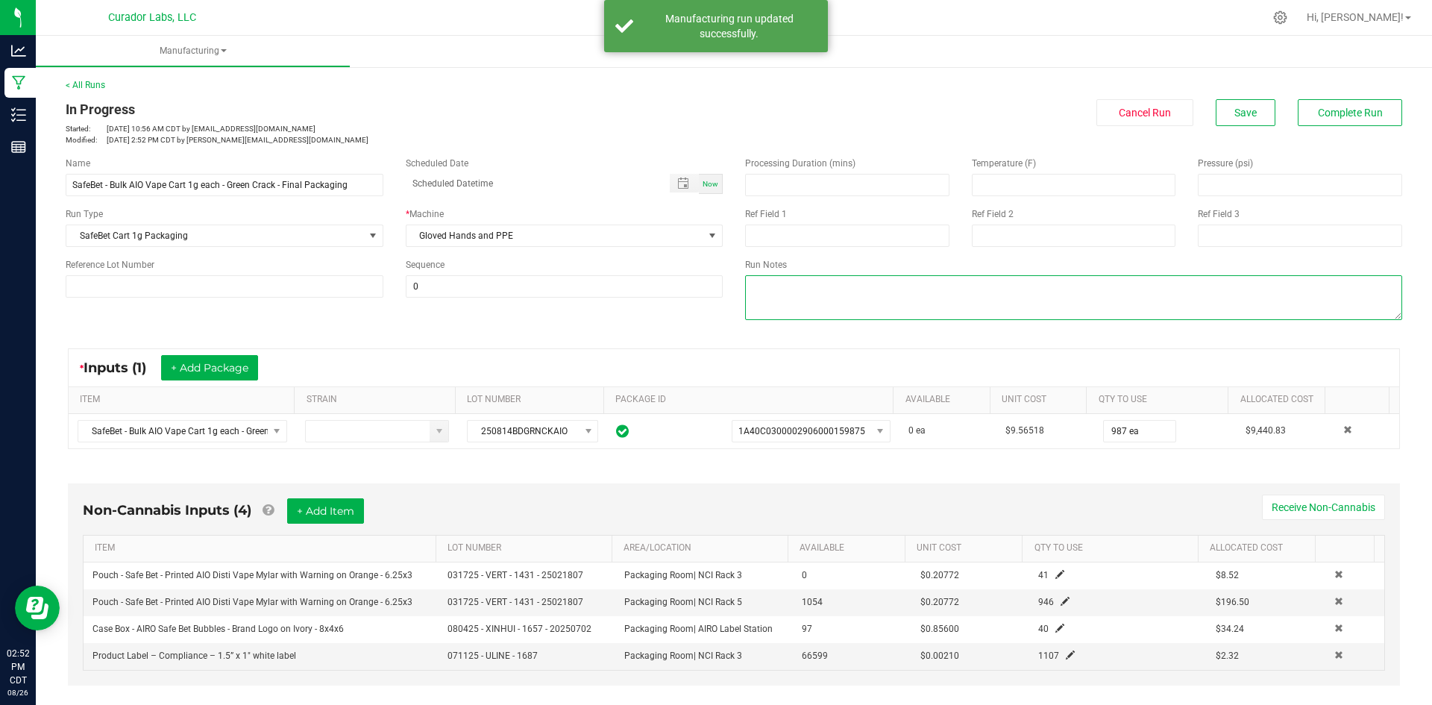
click at [909, 290] on textarea at bounding box center [1073, 297] width 657 height 45
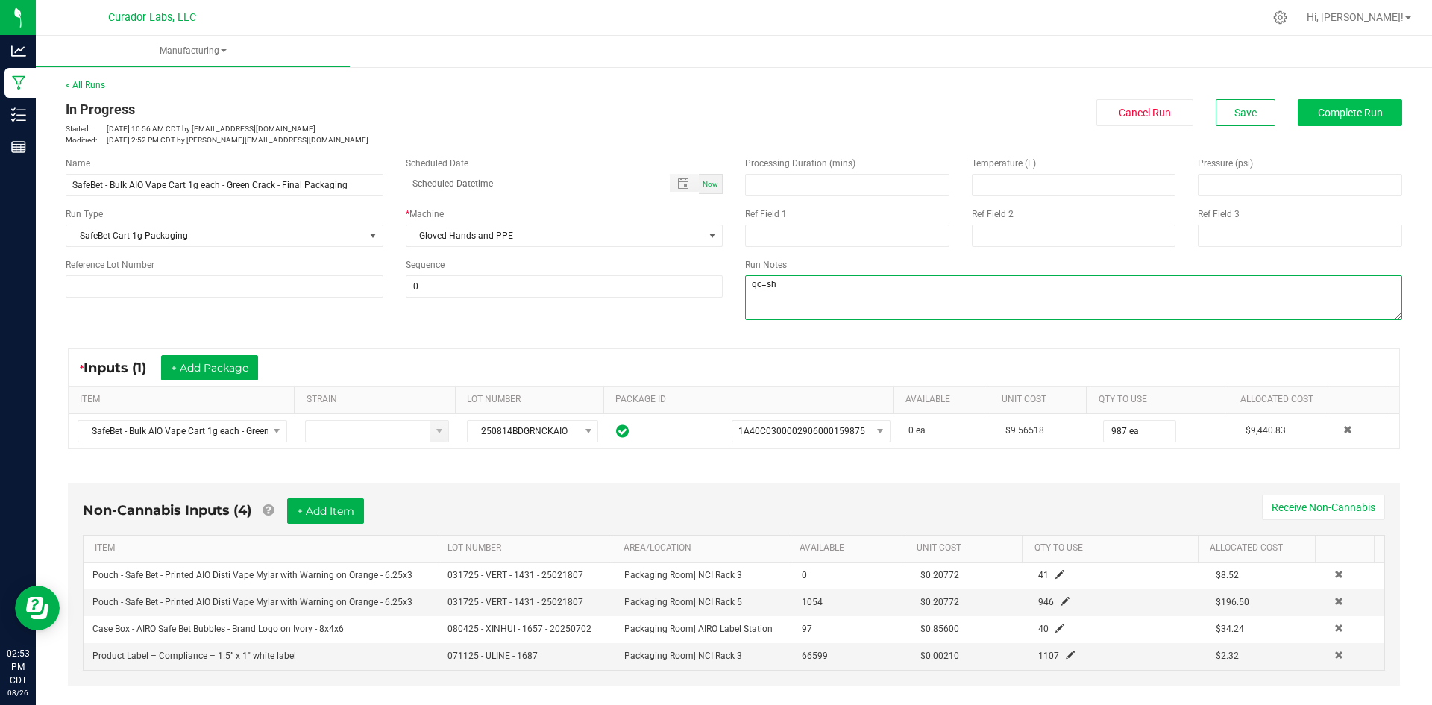
type textarea "qc=sh"
click at [1318, 119] on span "Complete Run" at bounding box center [1350, 113] width 65 height 12
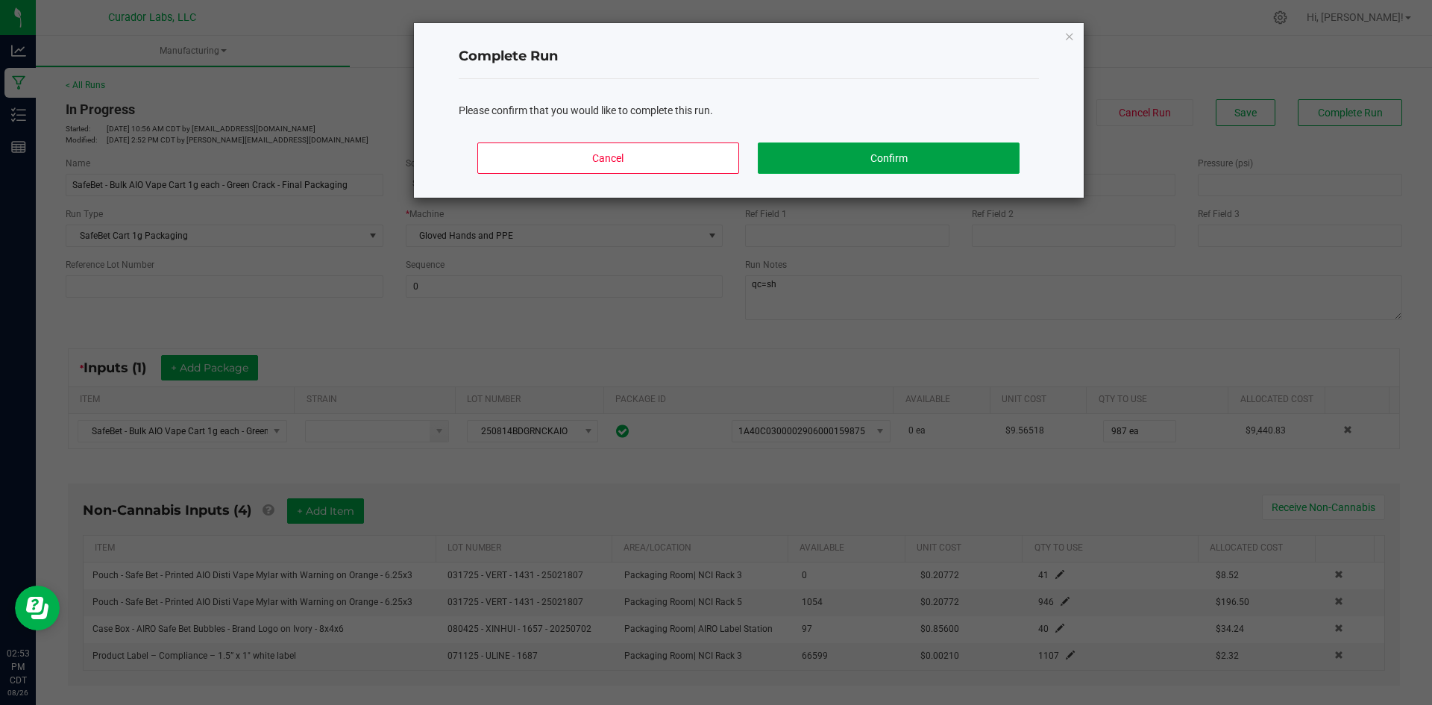
drag, startPoint x: 866, startPoint y: 146, endPoint x: 859, endPoint y: 151, distance: 9.1
click at [866, 147] on button "Confirm" at bounding box center [888, 157] width 261 height 31
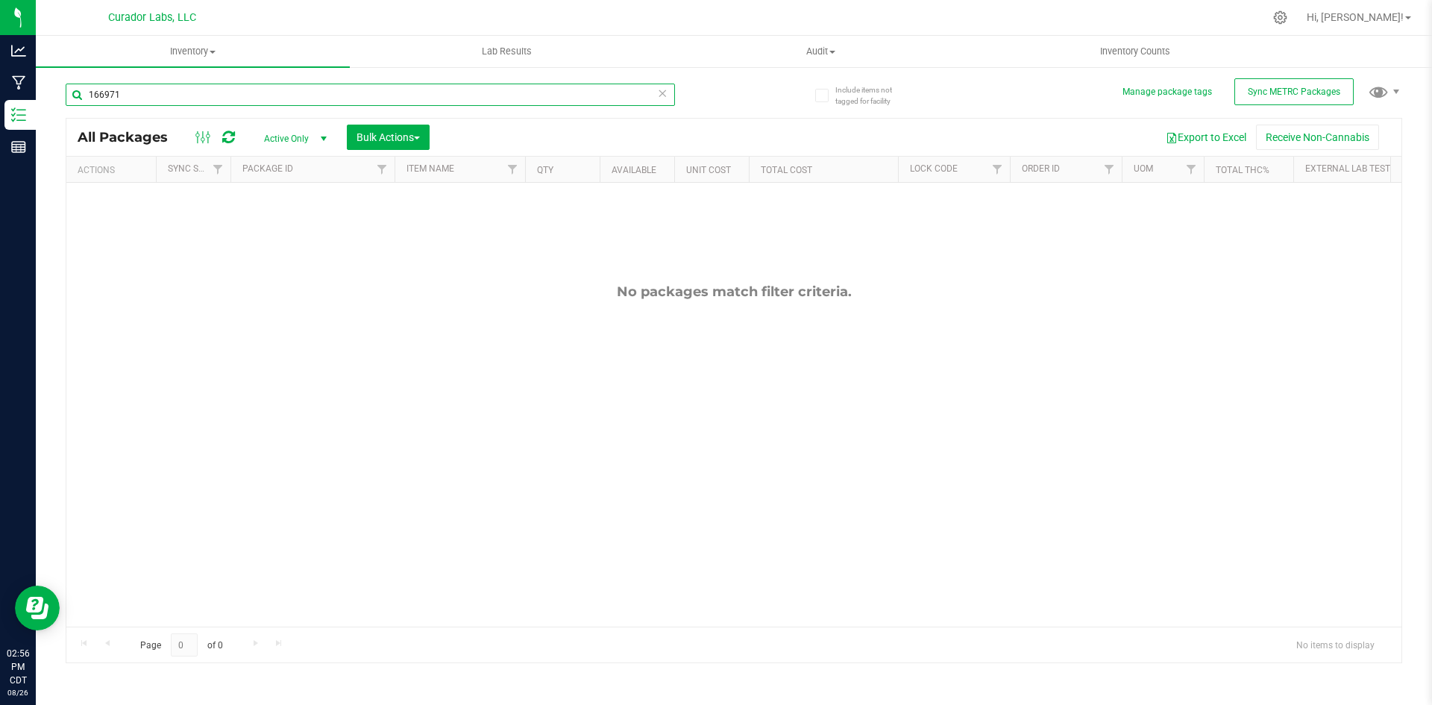
drag, startPoint x: 151, startPoint y: 89, endPoint x: 85, endPoint y: 98, distance: 66.4
click at [73, 90] on input "166971" at bounding box center [370, 95] width 609 height 22
paste input "M00002130436: SafeBet - AIO Vape 1g - Final Packaging - Green Crack"
type input "M00002130436: SafeBet - AIO Vape 1g - Final Packaging - Green Crack"
click at [230, 135] on icon at bounding box center [228, 137] width 13 height 15
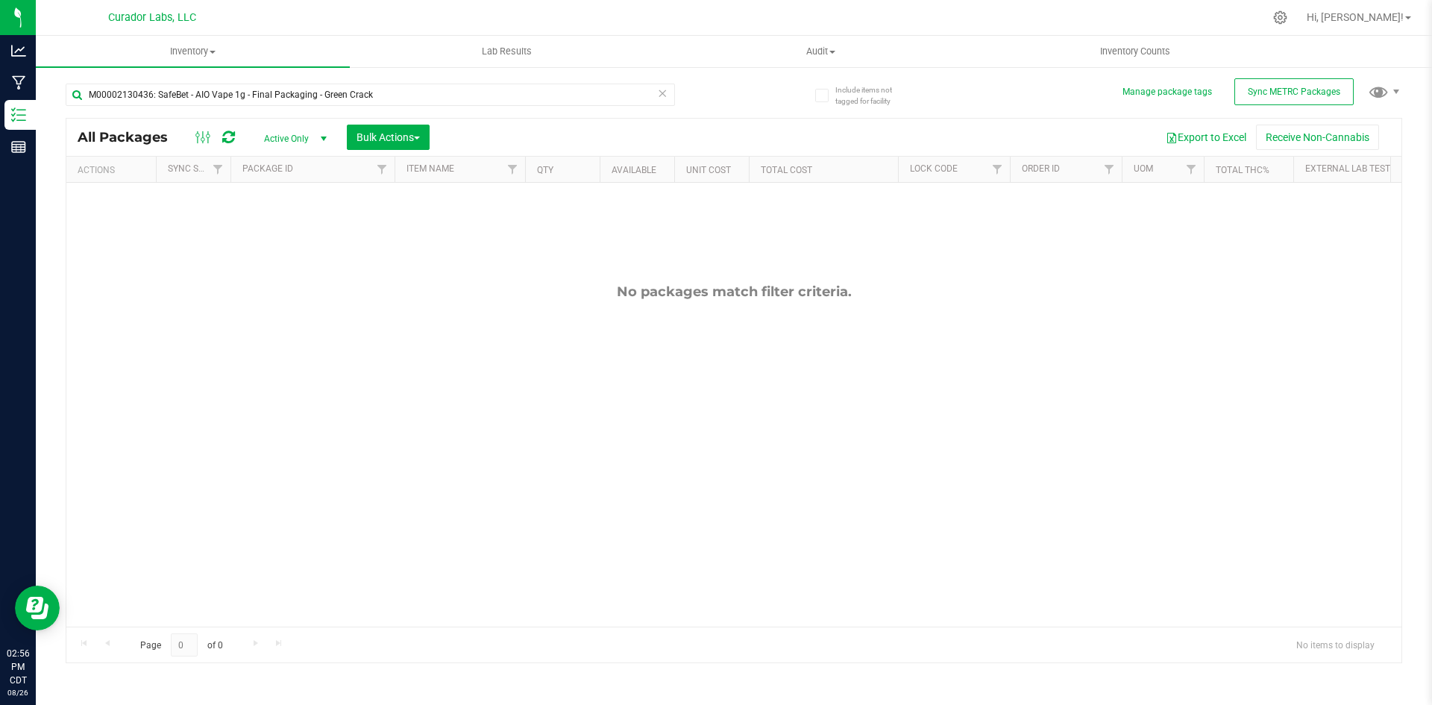
click at [225, 135] on icon at bounding box center [228, 137] width 13 height 15
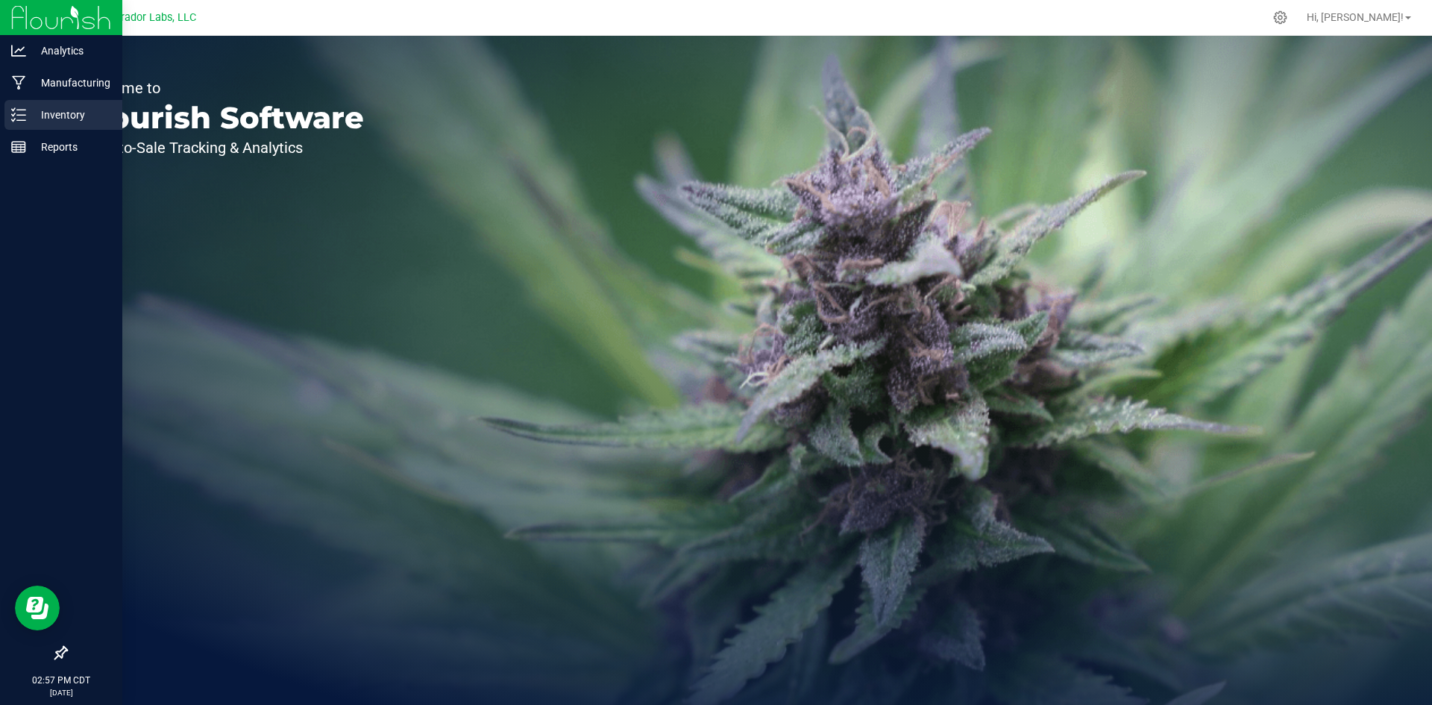
click at [72, 114] on p "Inventory" at bounding box center [71, 115] width 90 height 18
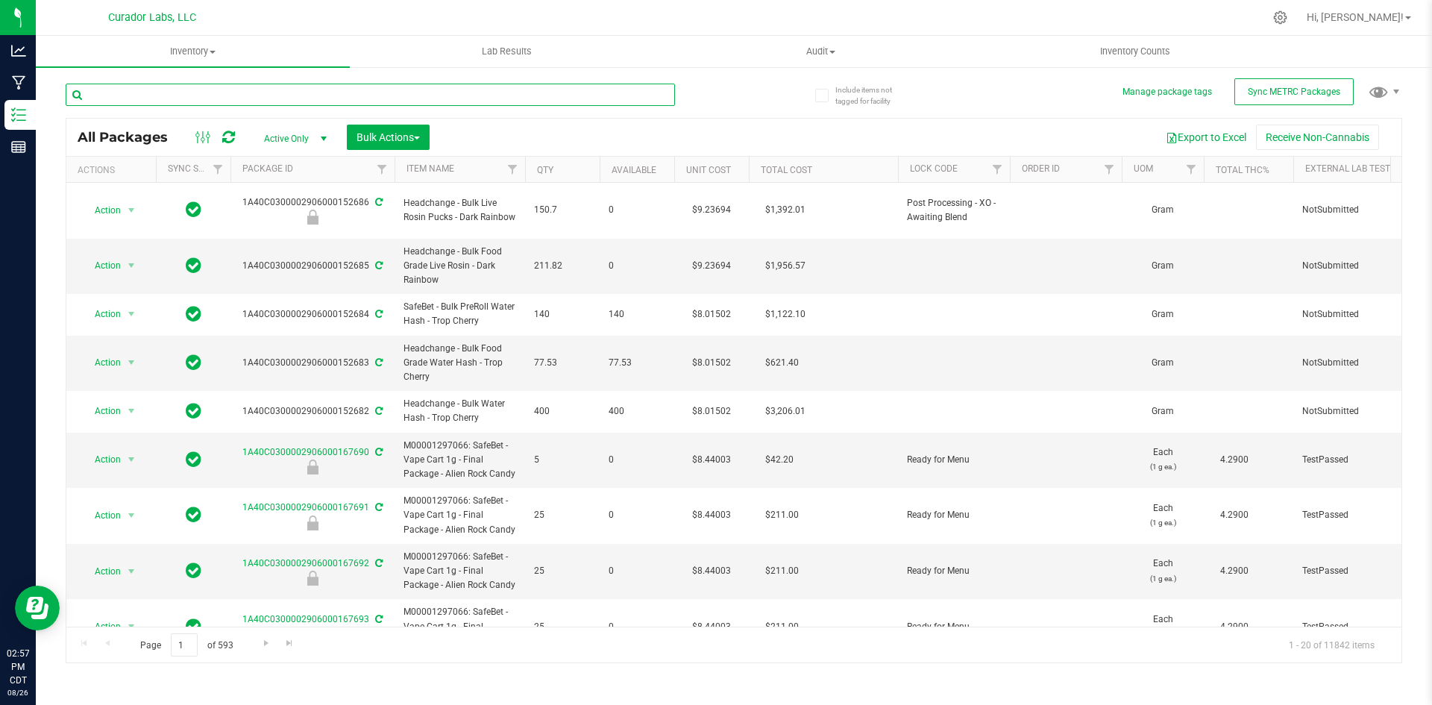
click at [192, 98] on input "text" at bounding box center [370, 95] width 609 height 22
paste input "M00002130436: SafeBet - AIO Vape 1g - Final Packaging - Green Crack"
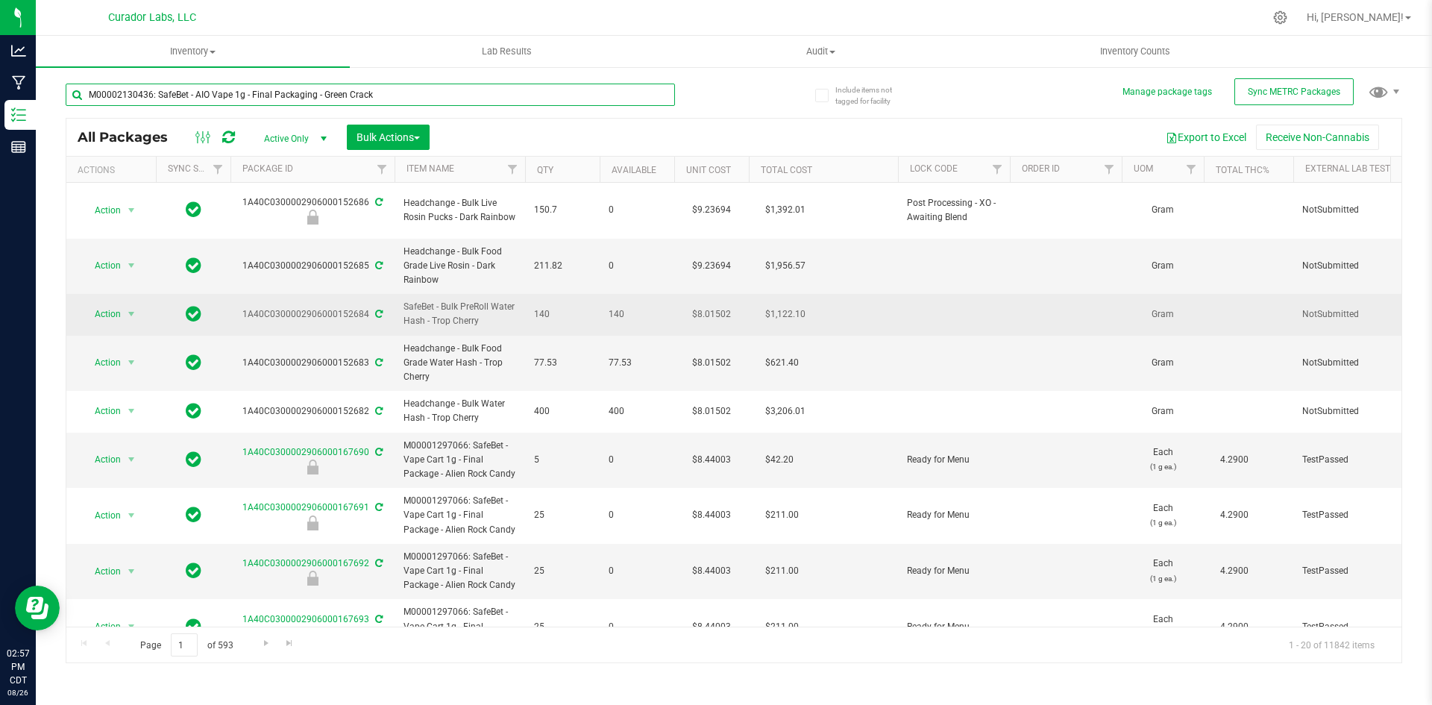
type input "M00002130436: SafeBet - AIO Vape 1g - Final Packaging - Green Crack"
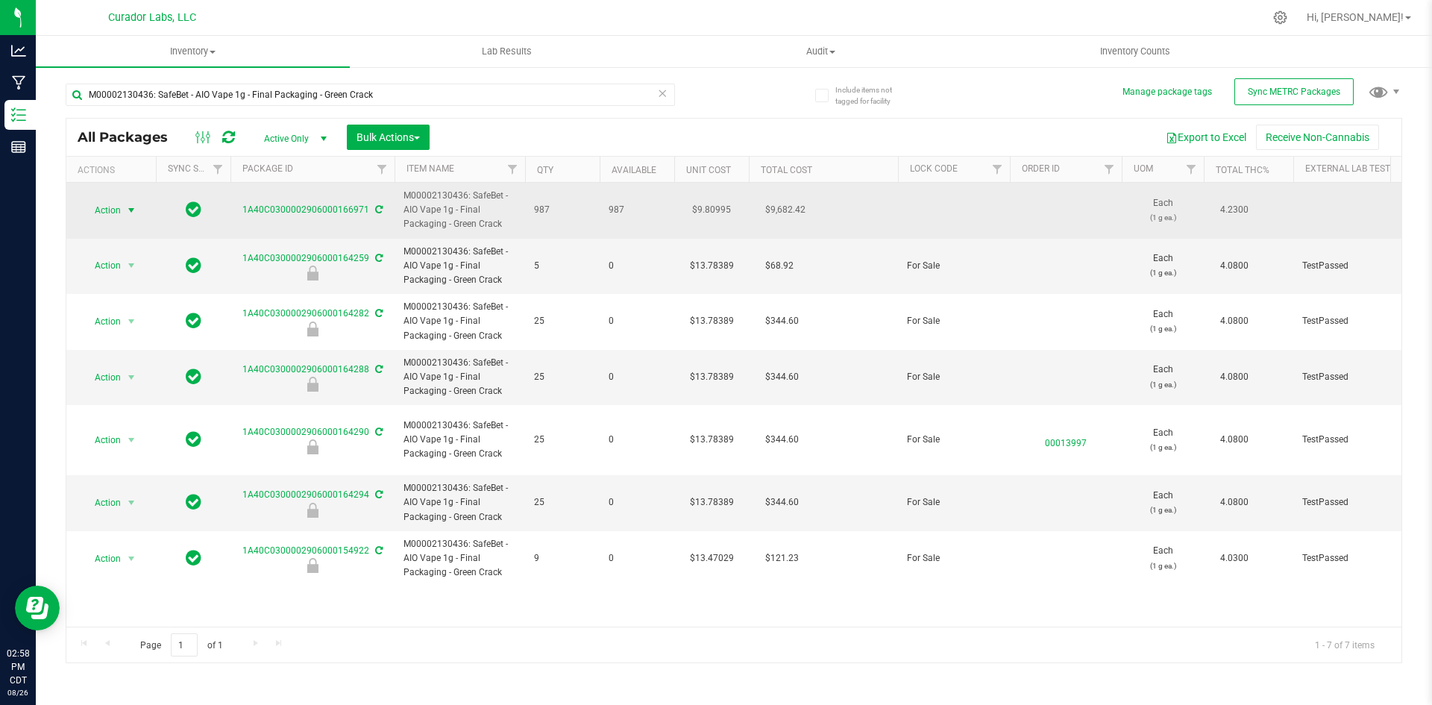
click at [121, 210] on span "Action" at bounding box center [101, 210] width 40 height 21
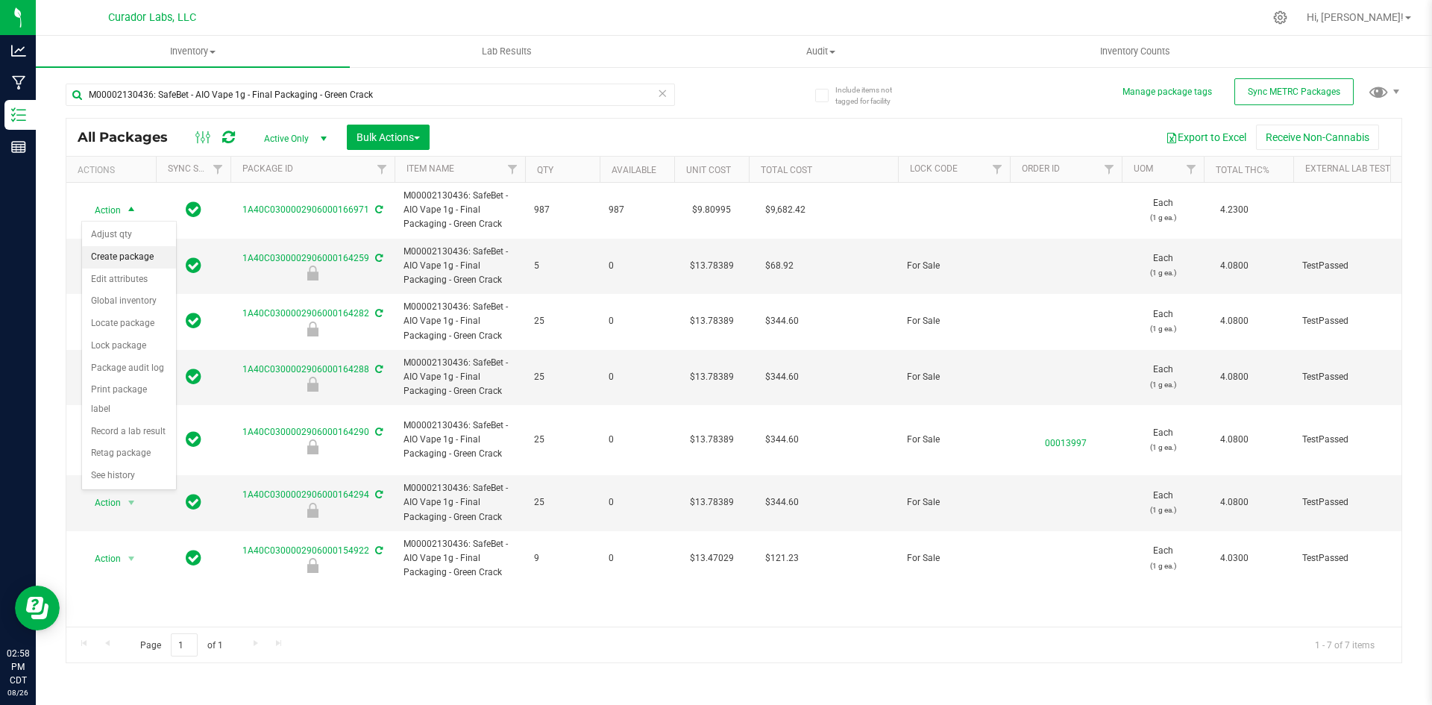
click at [110, 263] on li "Create package" at bounding box center [129, 257] width 94 height 22
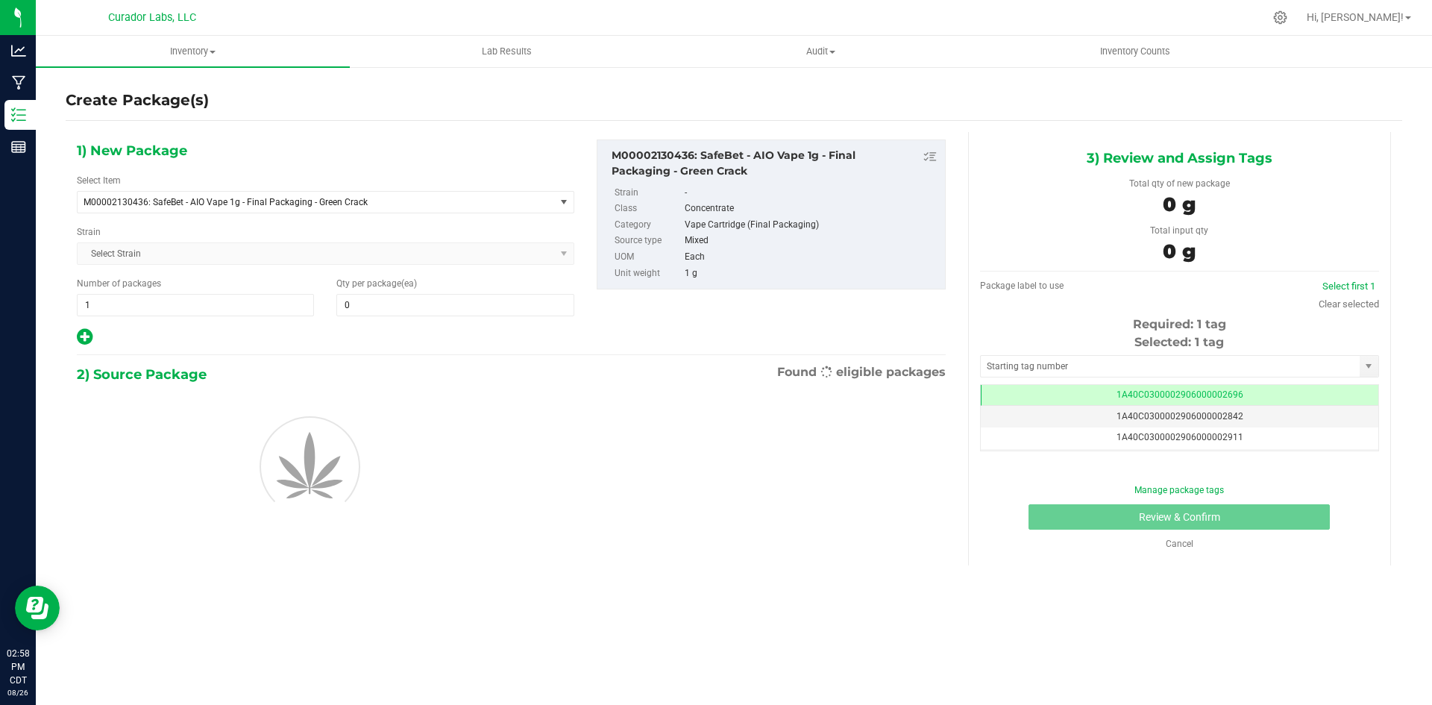
type input "0"
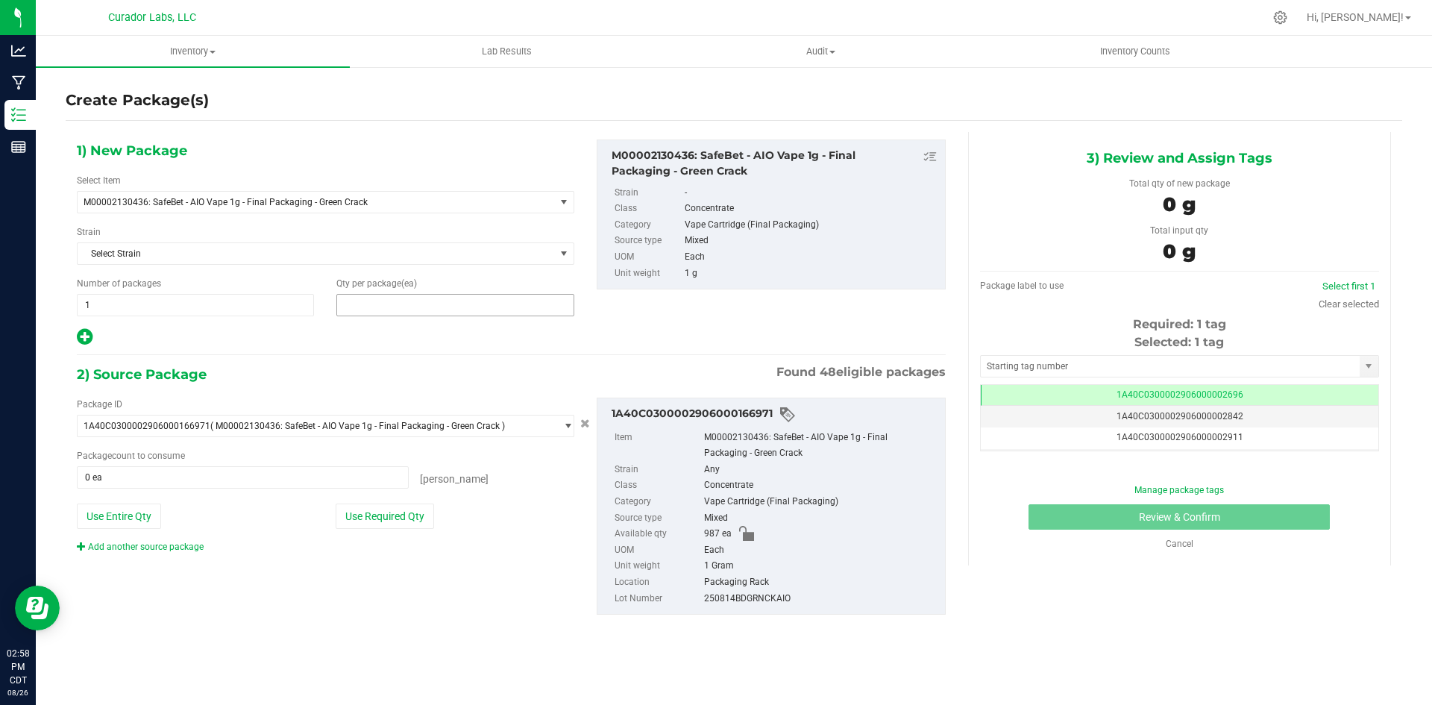
click at [362, 302] on span at bounding box center [454, 305] width 237 height 22
type input "12"
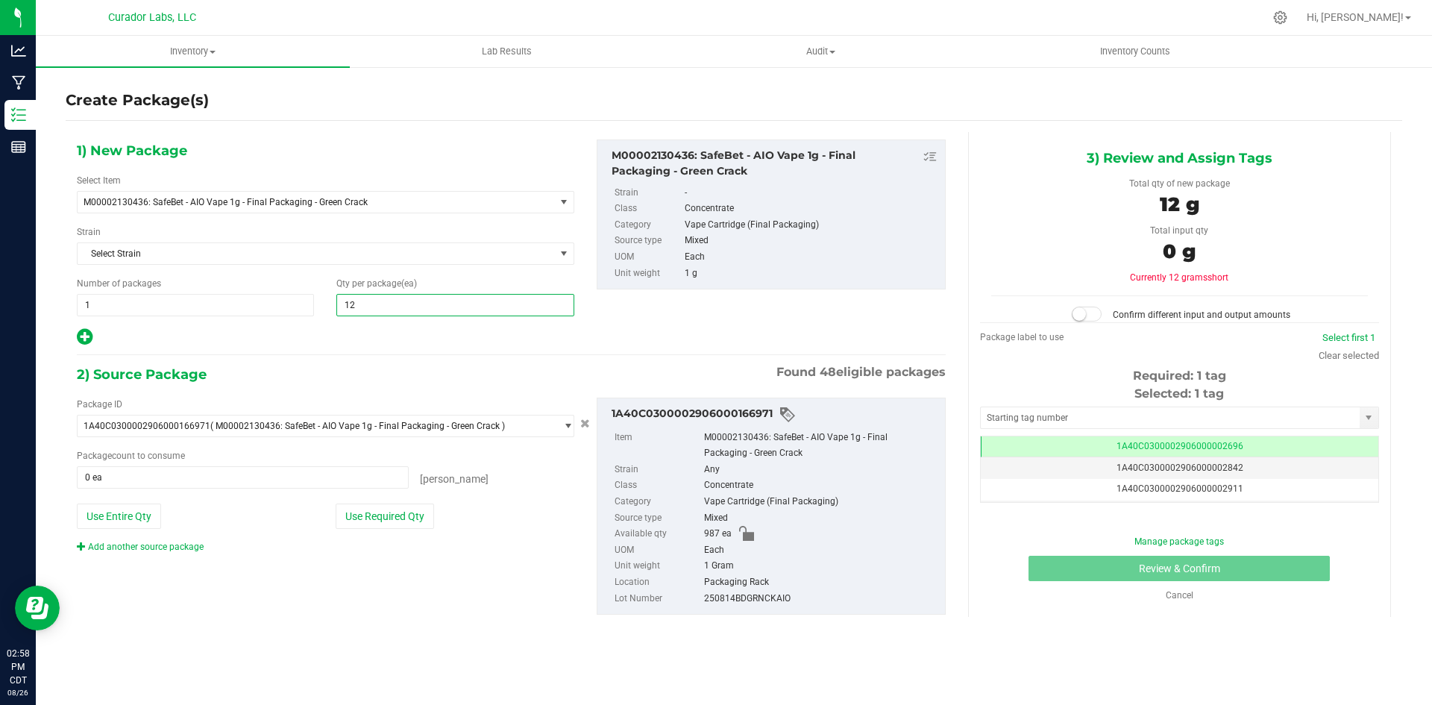
click at [81, 336] on icon at bounding box center [85, 336] width 16 height 19
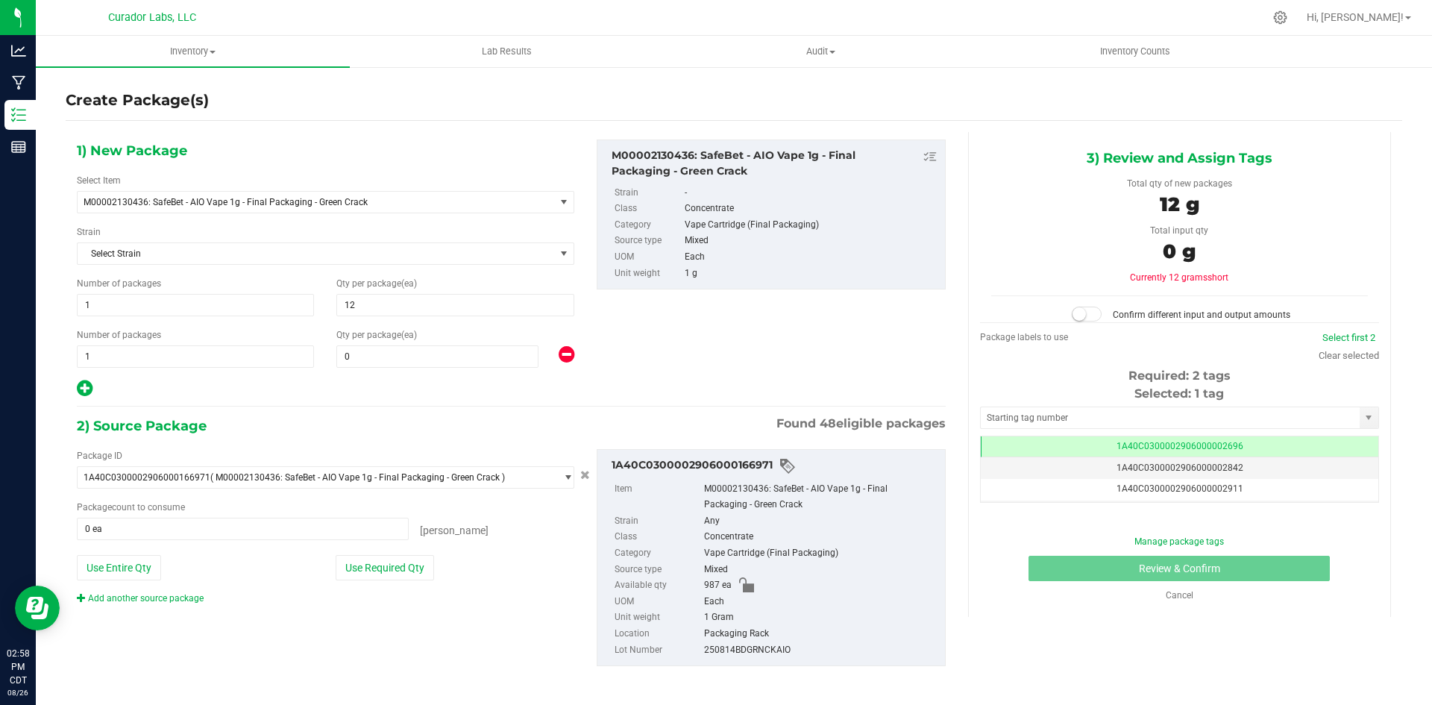
type input "12"
drag, startPoint x: 96, startPoint y: 357, endPoint x: 45, endPoint y: 370, distance: 53.2
click at [45, 370] on div "Create Package(s) 1) New Package Select Item M00002130436: SafeBet - AIO Vape 1…" at bounding box center [734, 299] width 1397 height 466
type input "39"
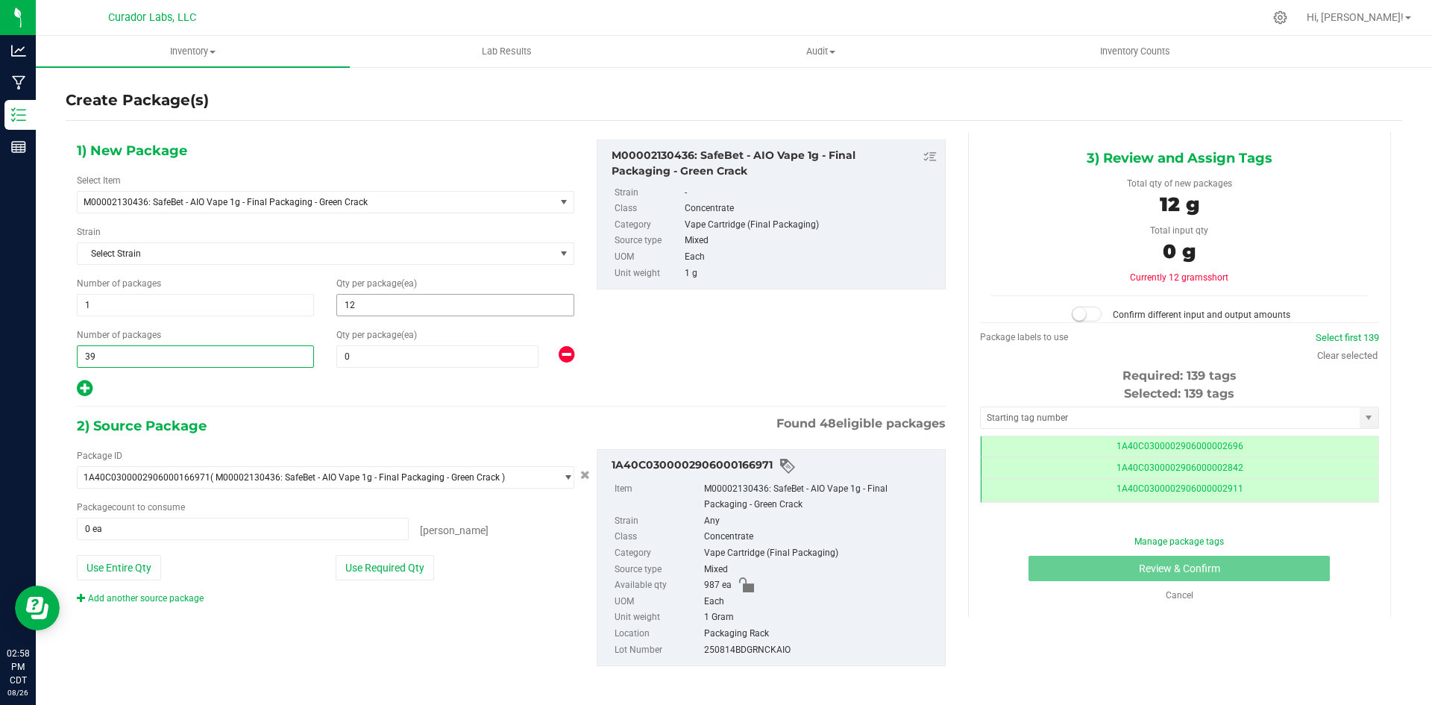
scroll to position [0, -1]
type input "39"
drag, startPoint x: 392, startPoint y: 360, endPoint x: 325, endPoint y: 368, distance: 67.6
click at [325, 368] on div "1) New Package Select Item M00002130436: SafeBet - AIO Vape 1g - Final Packagin…" at bounding box center [326, 269] width 520 height 259
type input "25"
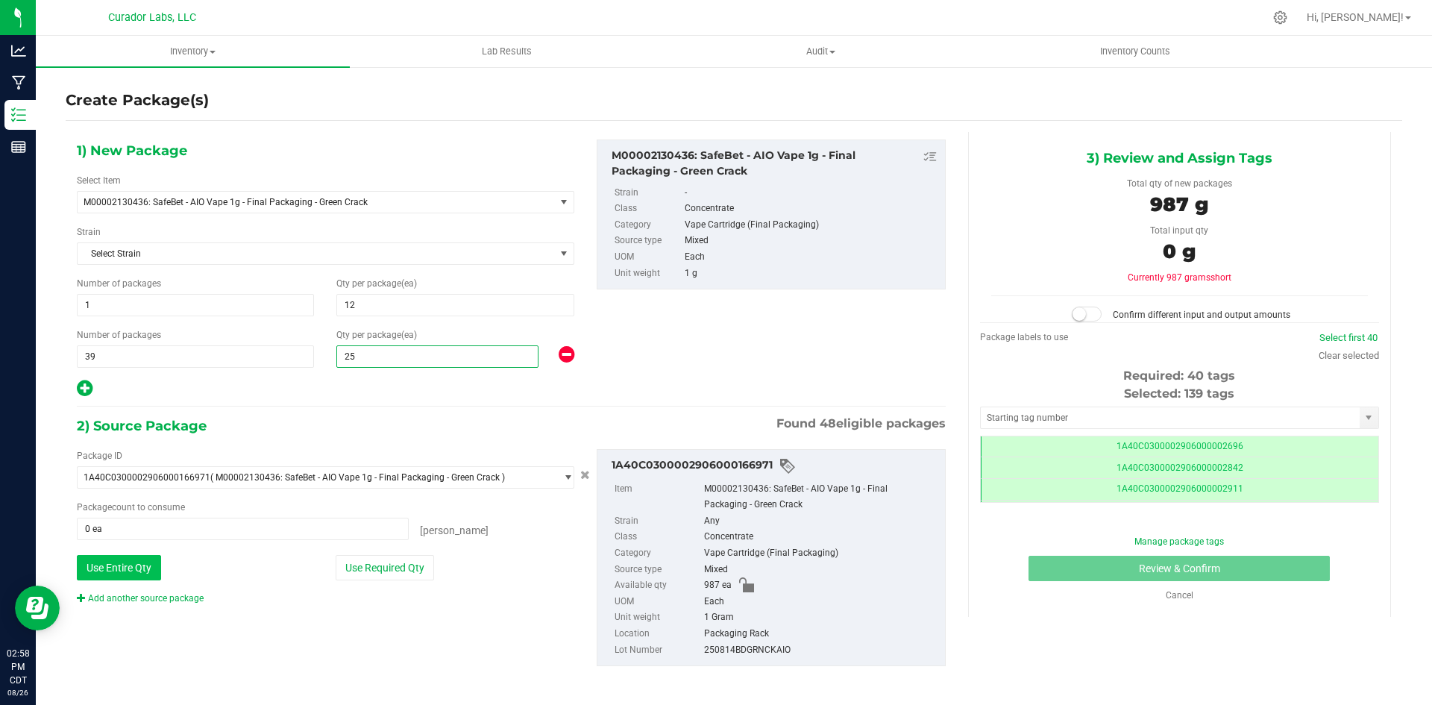
type input "25"
click at [115, 563] on button "Use Entire Qty" at bounding box center [119, 567] width 84 height 25
type input "987 ea"
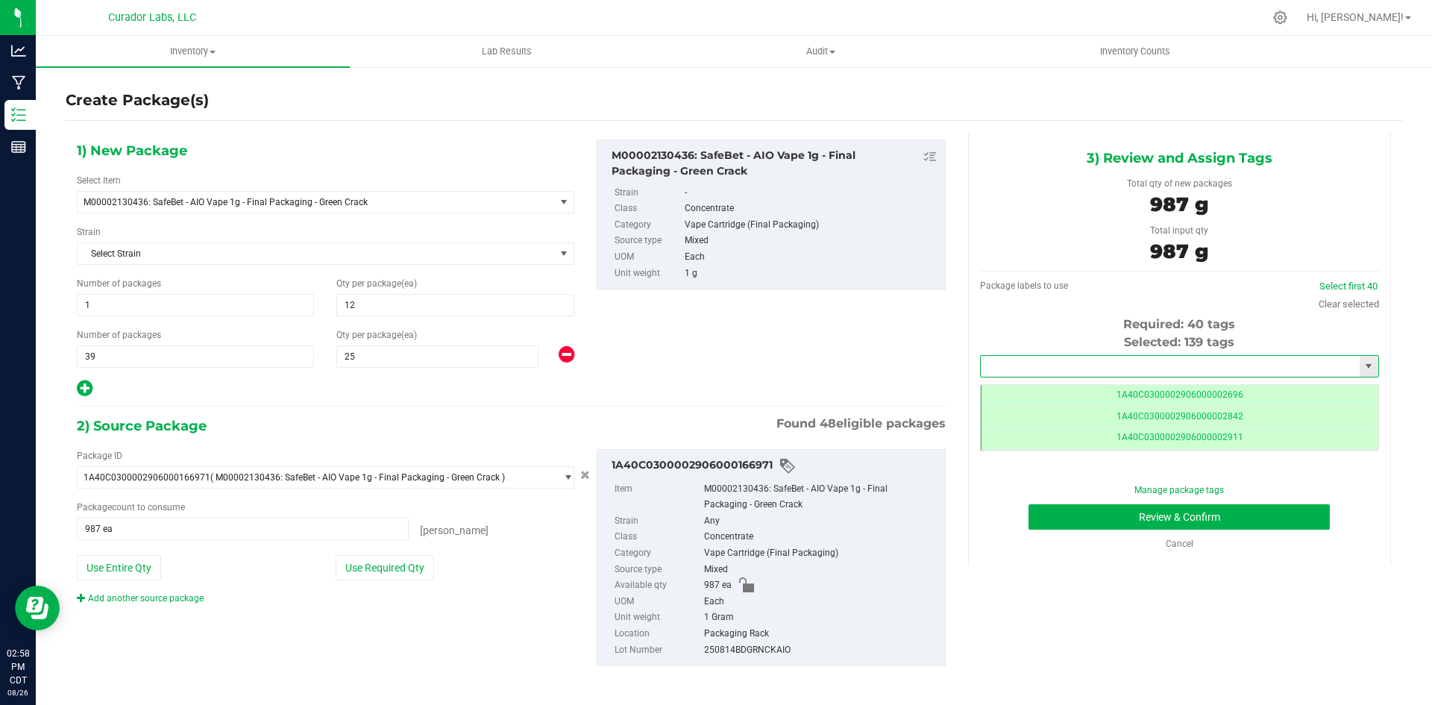
click at [1085, 368] on input "text" at bounding box center [1170, 366] width 379 height 21
click at [1098, 391] on li "1A40C0300002906000167744" at bounding box center [1171, 391] width 394 height 22
type input "1A40C0300002906000167744"
click at [1058, 520] on button "Review & Confirm" at bounding box center [1179, 516] width 301 height 25
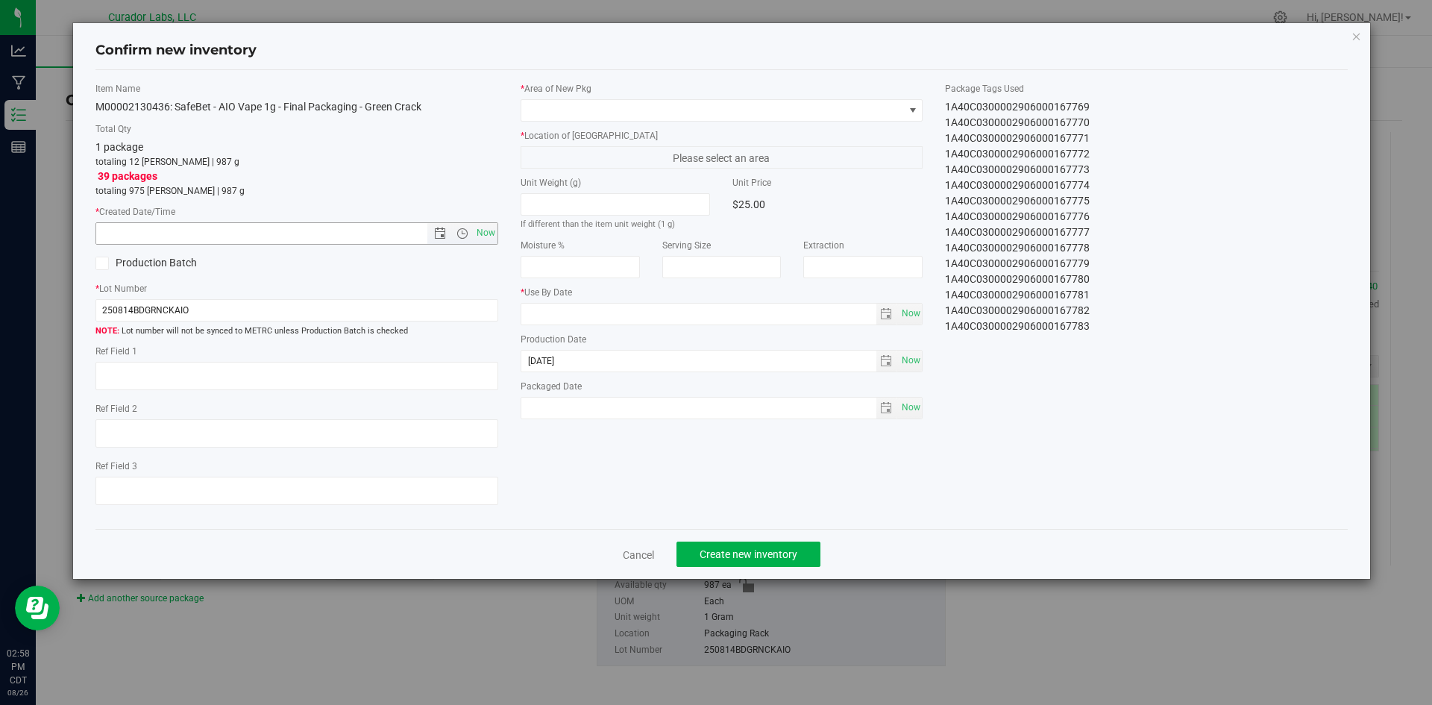
drag, startPoint x: 483, startPoint y: 230, endPoint x: 544, endPoint y: 91, distance: 151.3
click at [483, 228] on span "Now" at bounding box center [485, 233] width 25 height 22
type input "8/26/2025 2:58 PM"
click at [548, 101] on span at bounding box center [712, 110] width 383 height 21
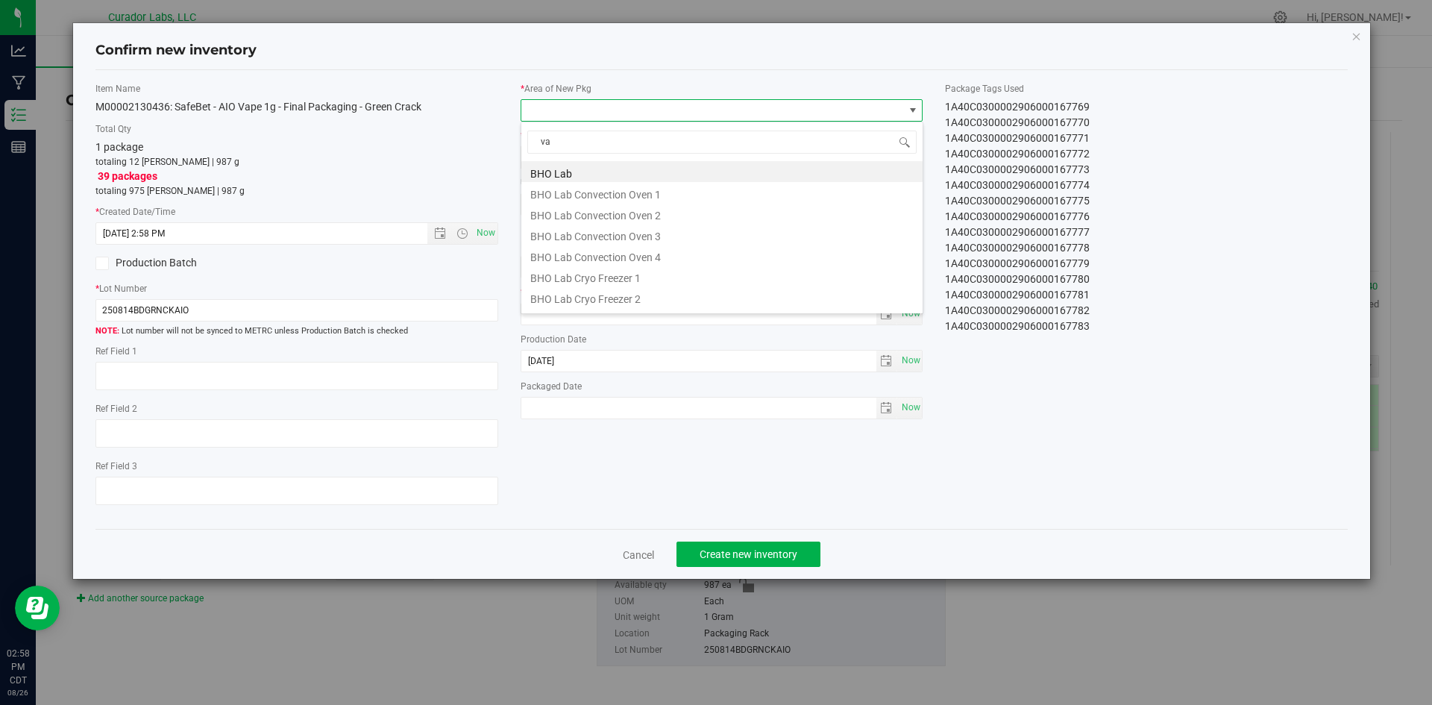
type input "vau"
click at [557, 283] on li "Vault" at bounding box center [721, 276] width 401 height 21
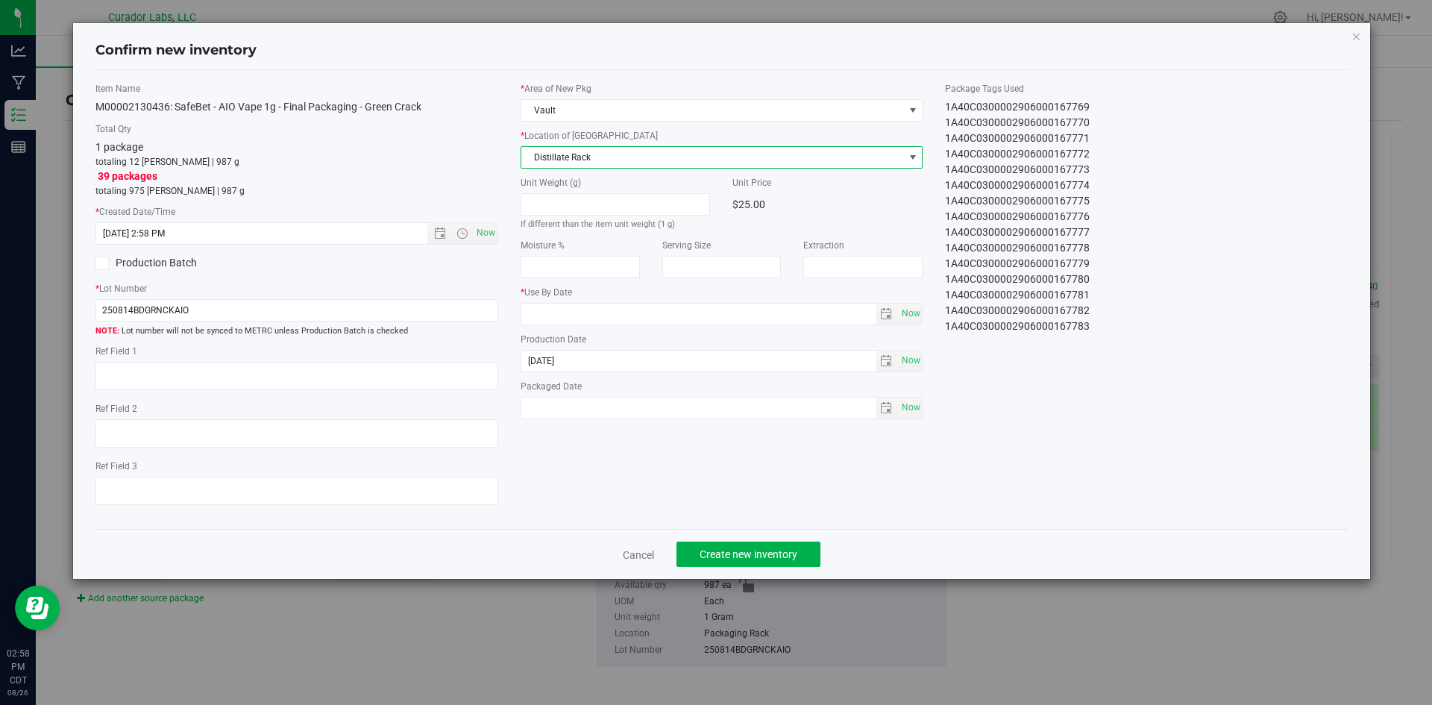
click at [576, 161] on span "Distillate Rack" at bounding box center [712, 157] width 383 height 21
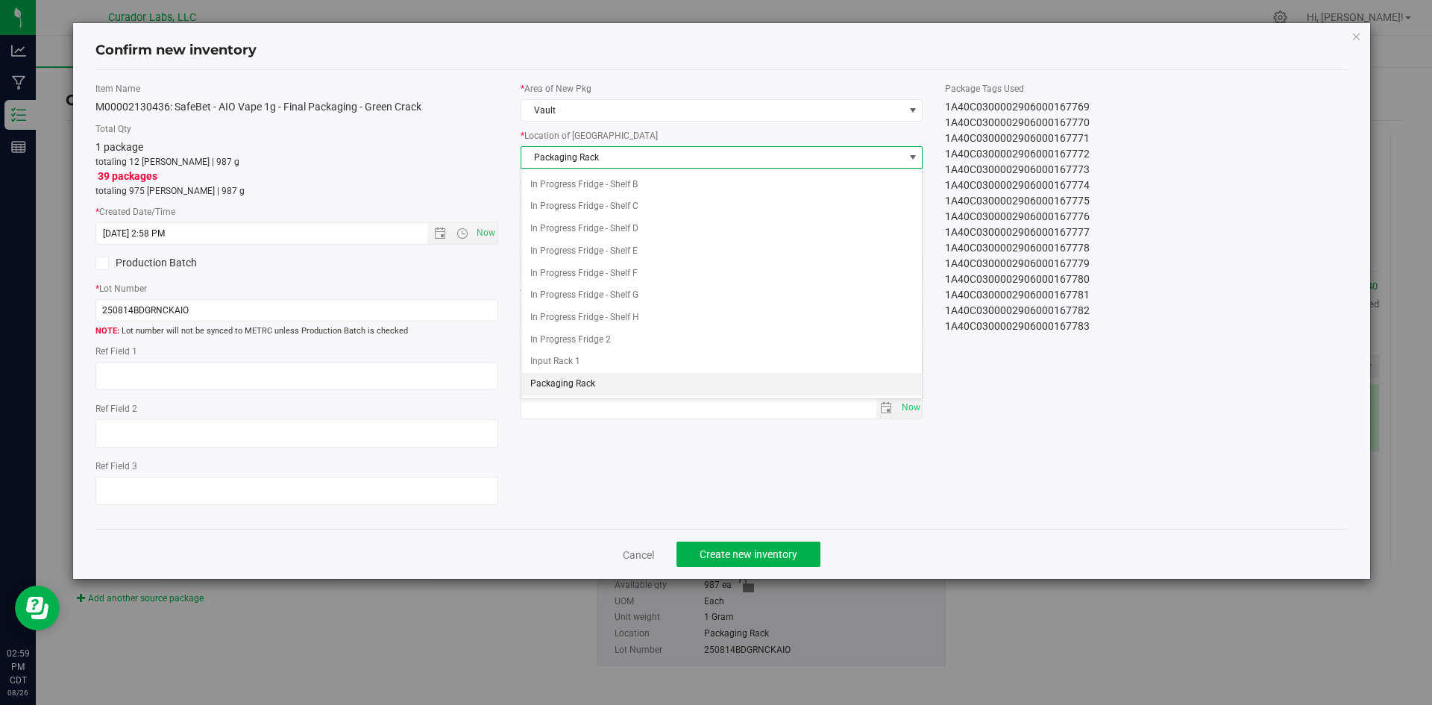
click at [576, 161] on span "Packaging Rack" at bounding box center [712, 157] width 383 height 21
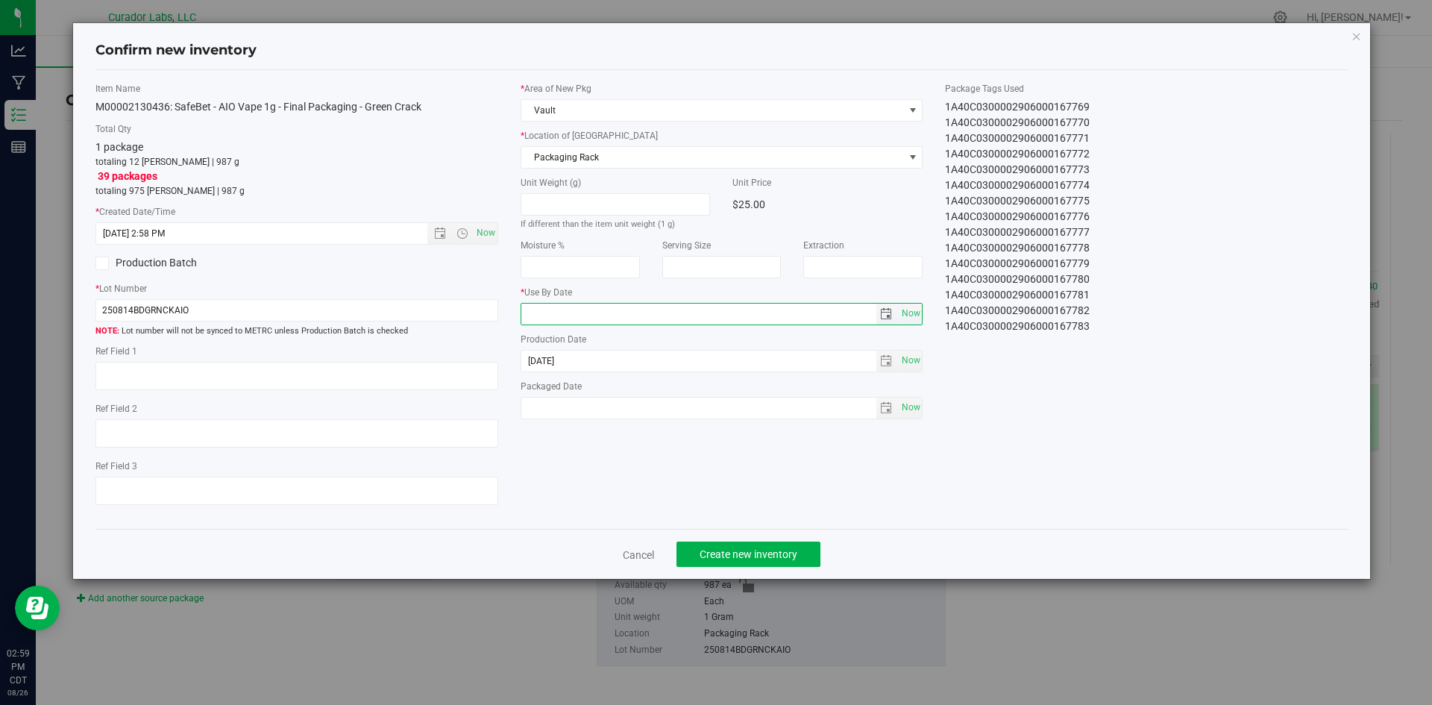
click at [570, 319] on input "text" at bounding box center [698, 314] width 355 height 21
type input "2026-08-21"
click at [908, 398] on span "Now" at bounding box center [910, 408] width 25 height 22
type input "2025-08-26"
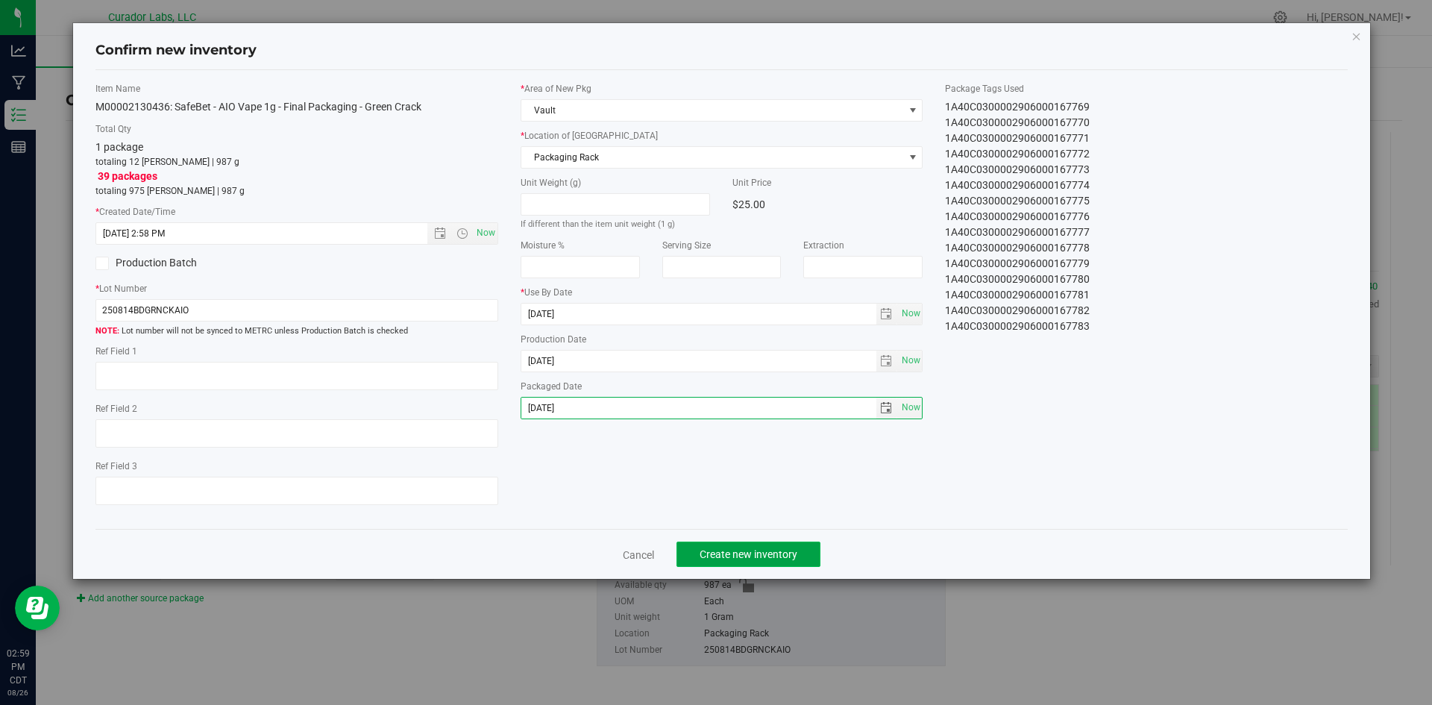
drag, startPoint x: 724, startPoint y: 557, endPoint x: 717, endPoint y: 553, distance: 7.7
click at [720, 554] on span "Create new inventory" at bounding box center [749, 554] width 98 height 12
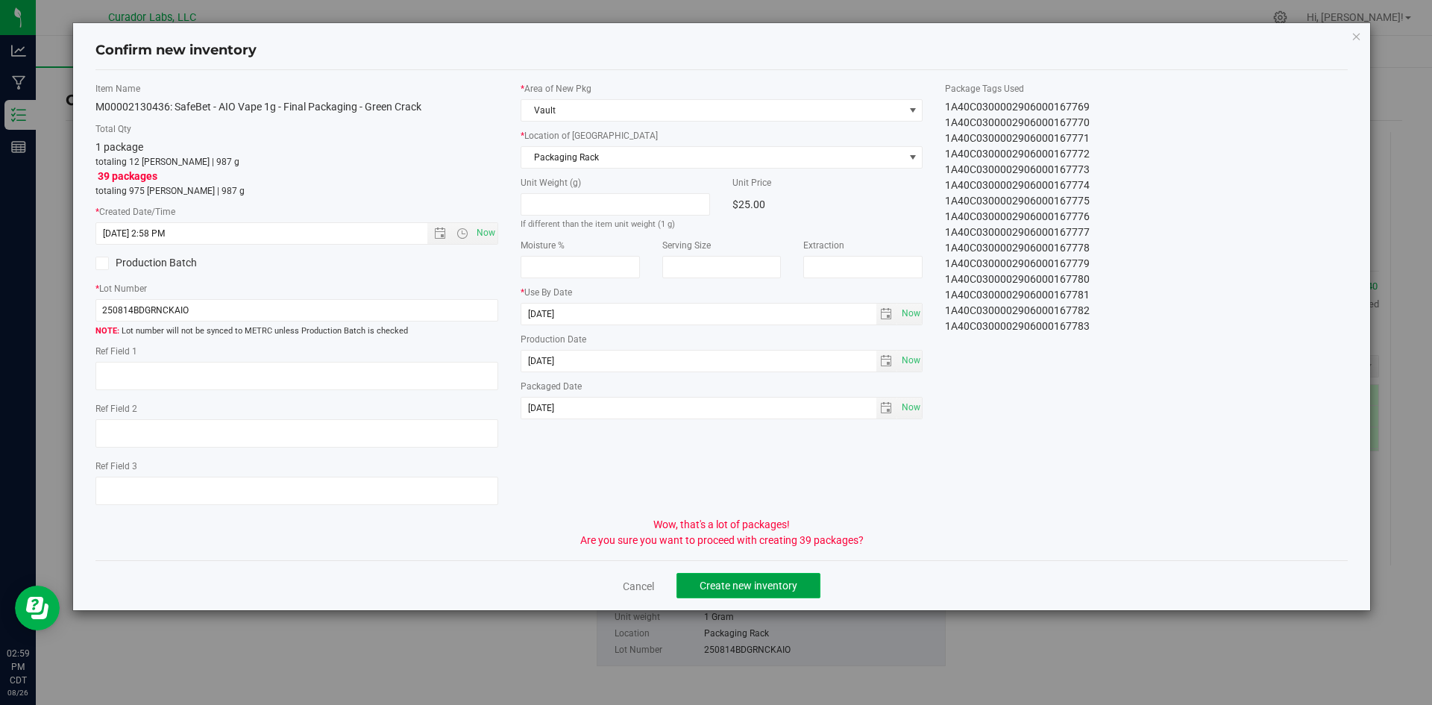
click at [695, 574] on button "Create new inventory" at bounding box center [749, 585] width 144 height 25
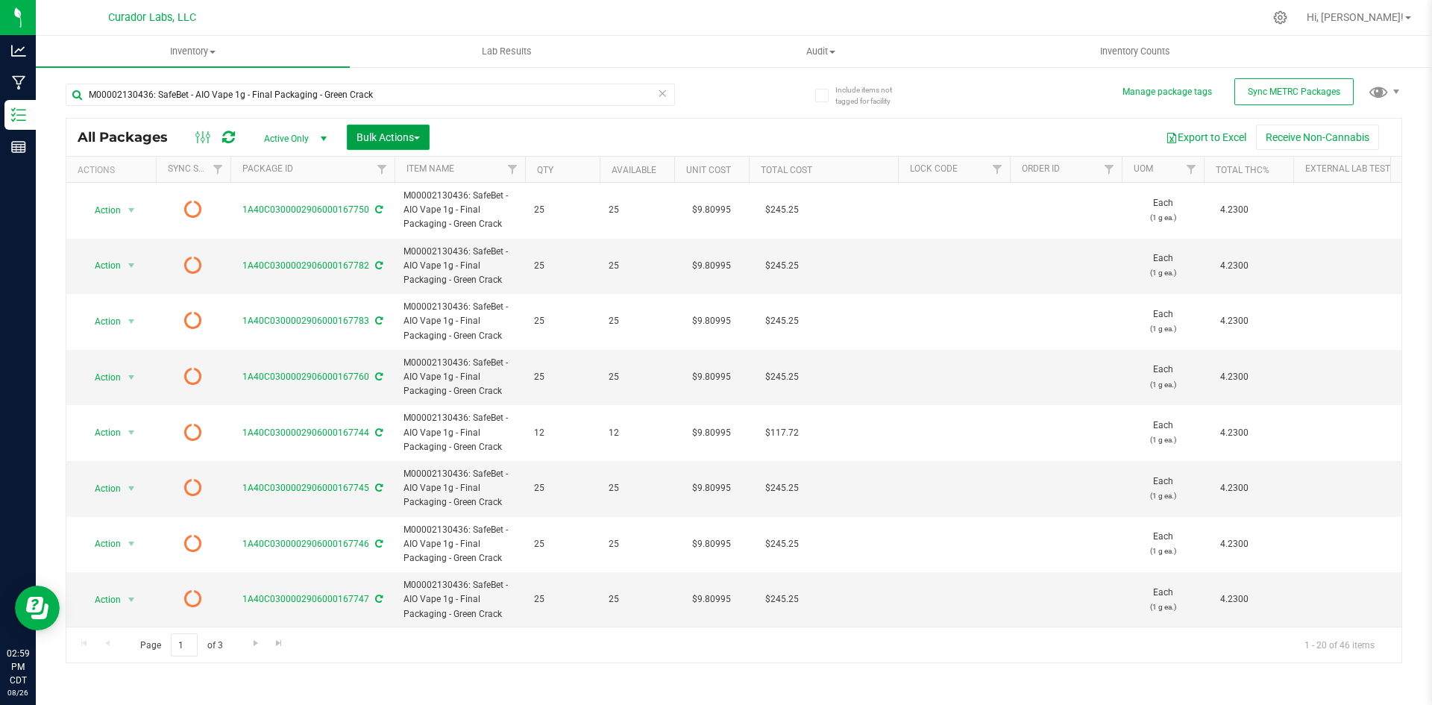
click at [390, 148] on button "Bulk Actions" at bounding box center [388, 137] width 83 height 25
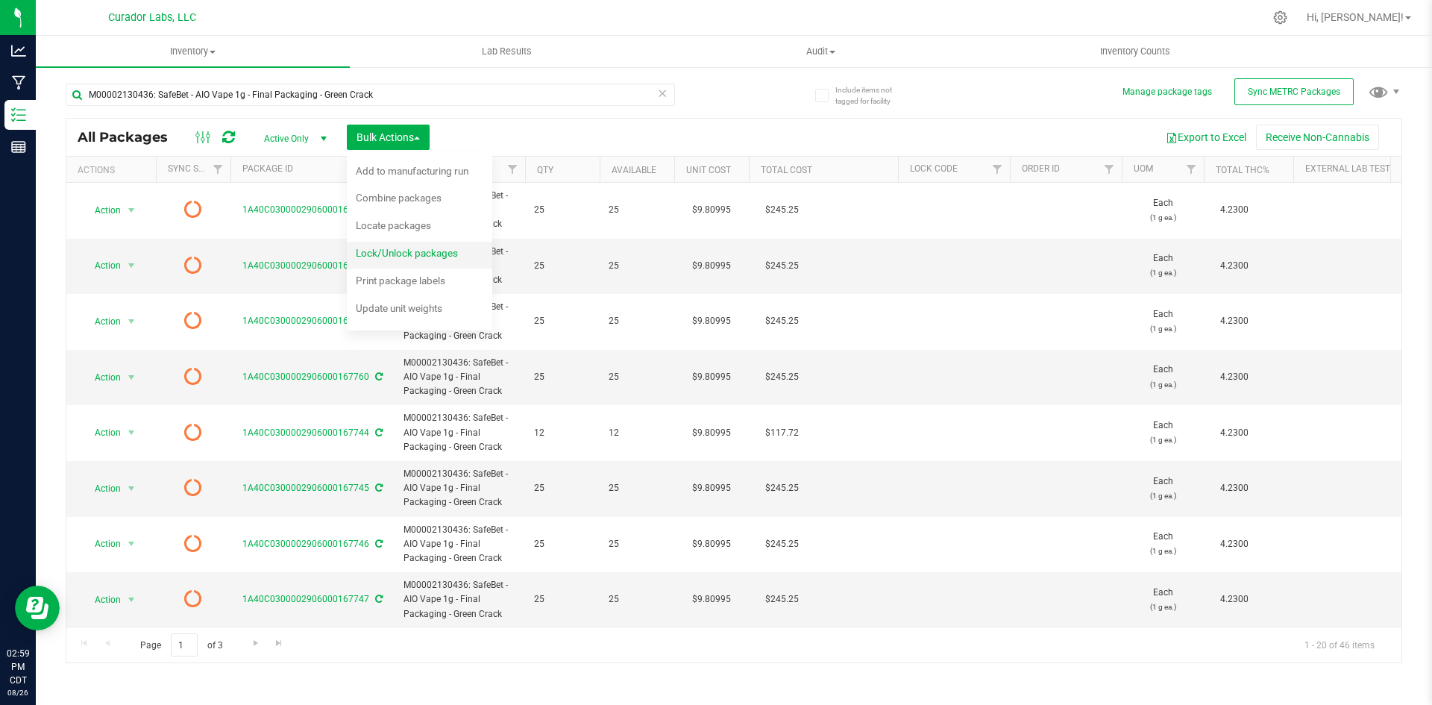
click at [369, 248] on span "Lock/Unlock packages" at bounding box center [407, 253] width 102 height 12
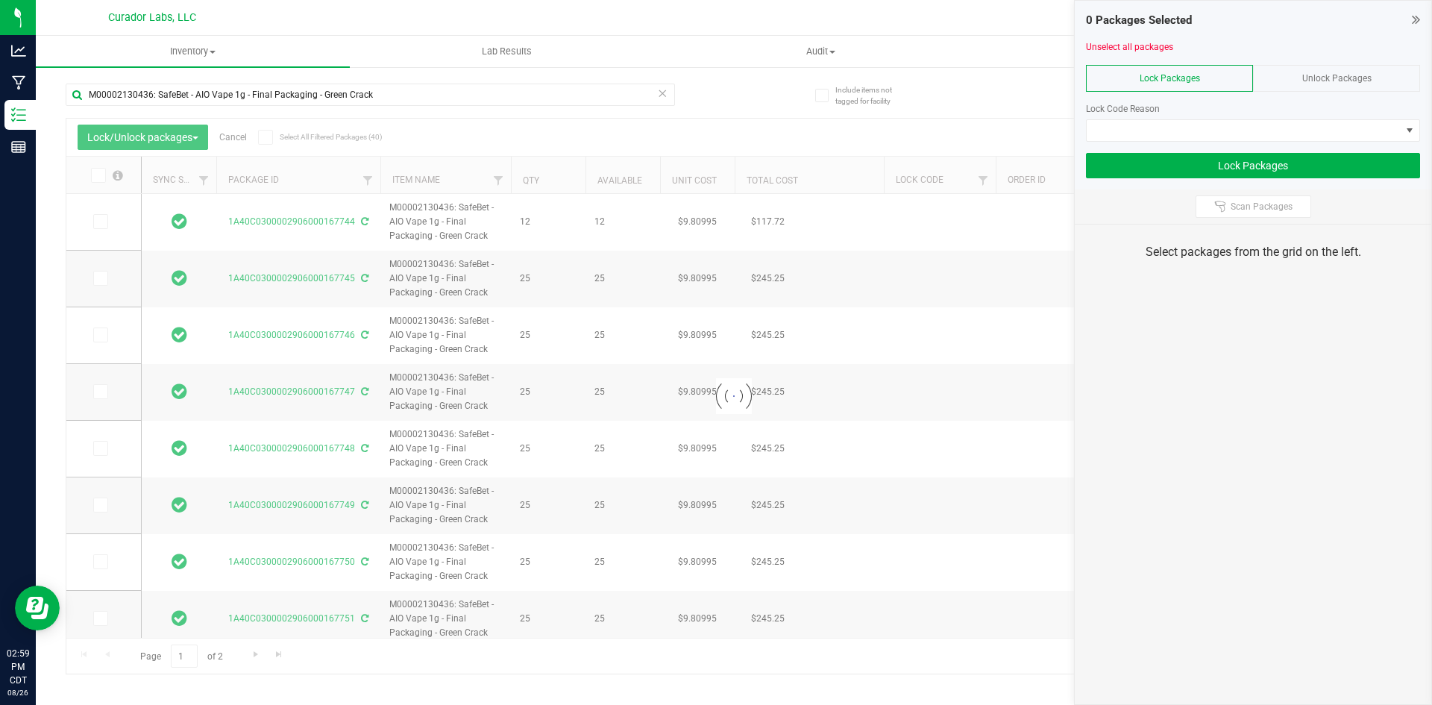
type input "2026-08-21"
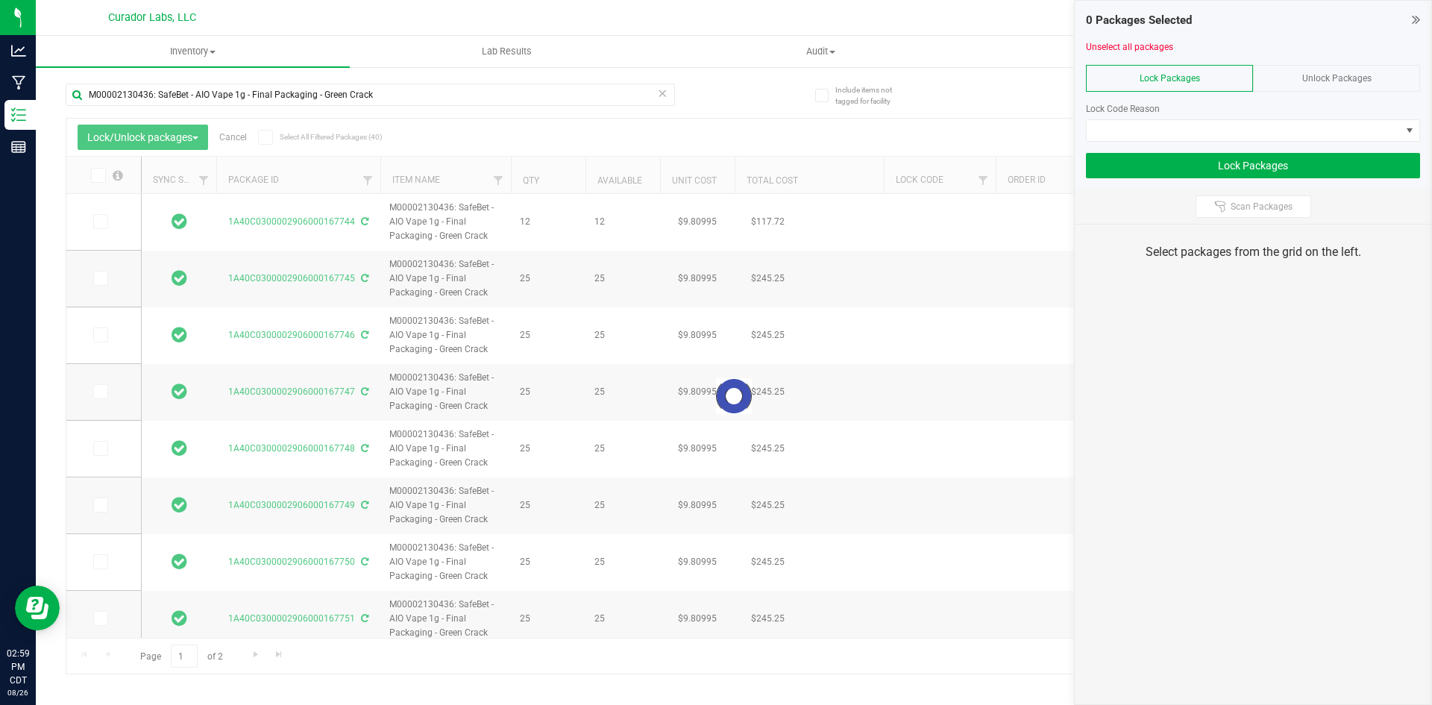
type input "2026-08-21"
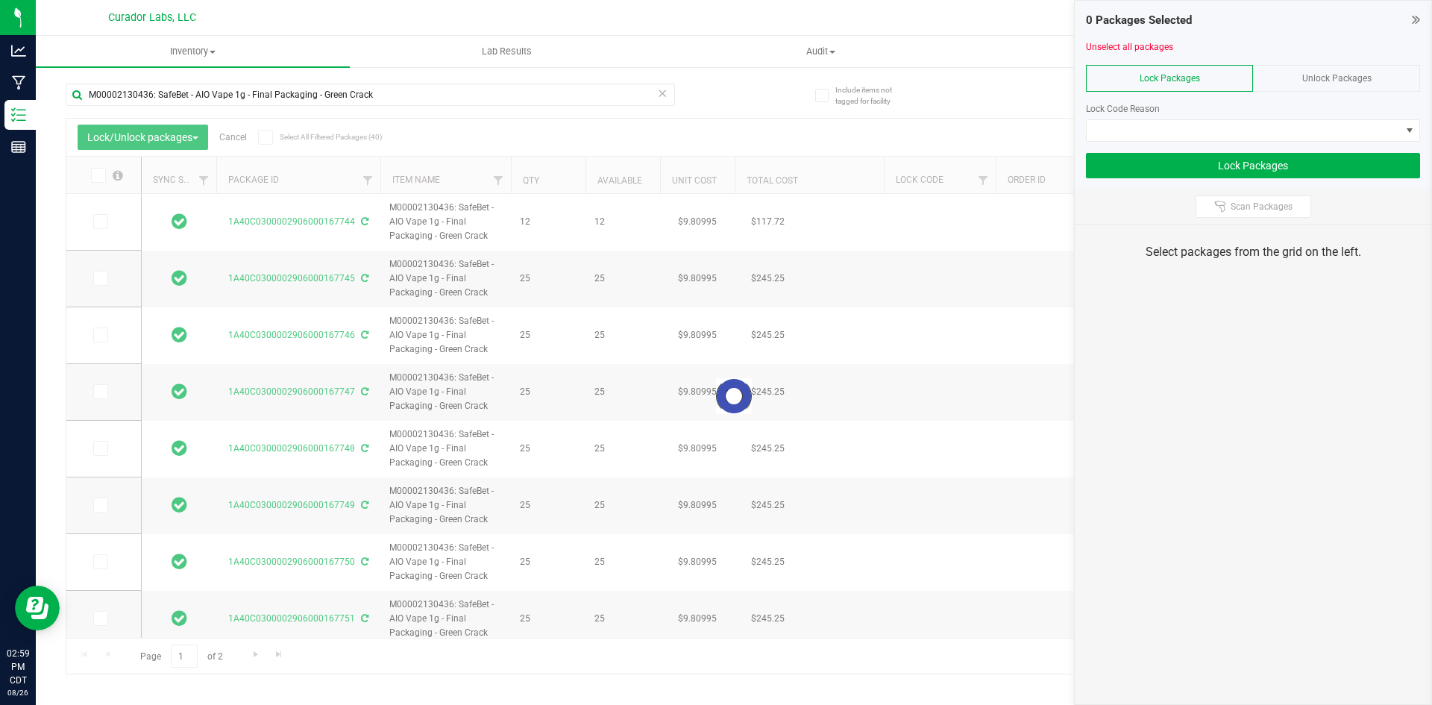
type input "2026-08-21"
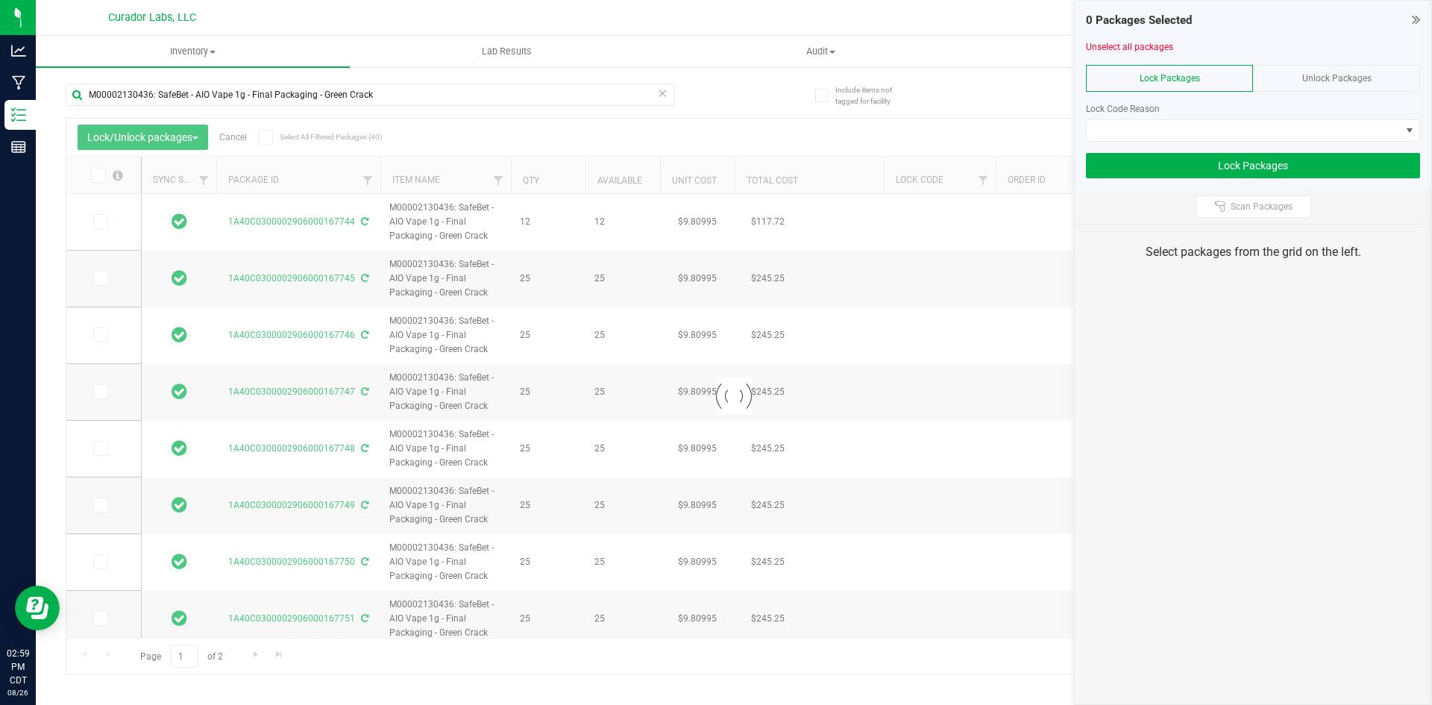
type input "2026-08-21"
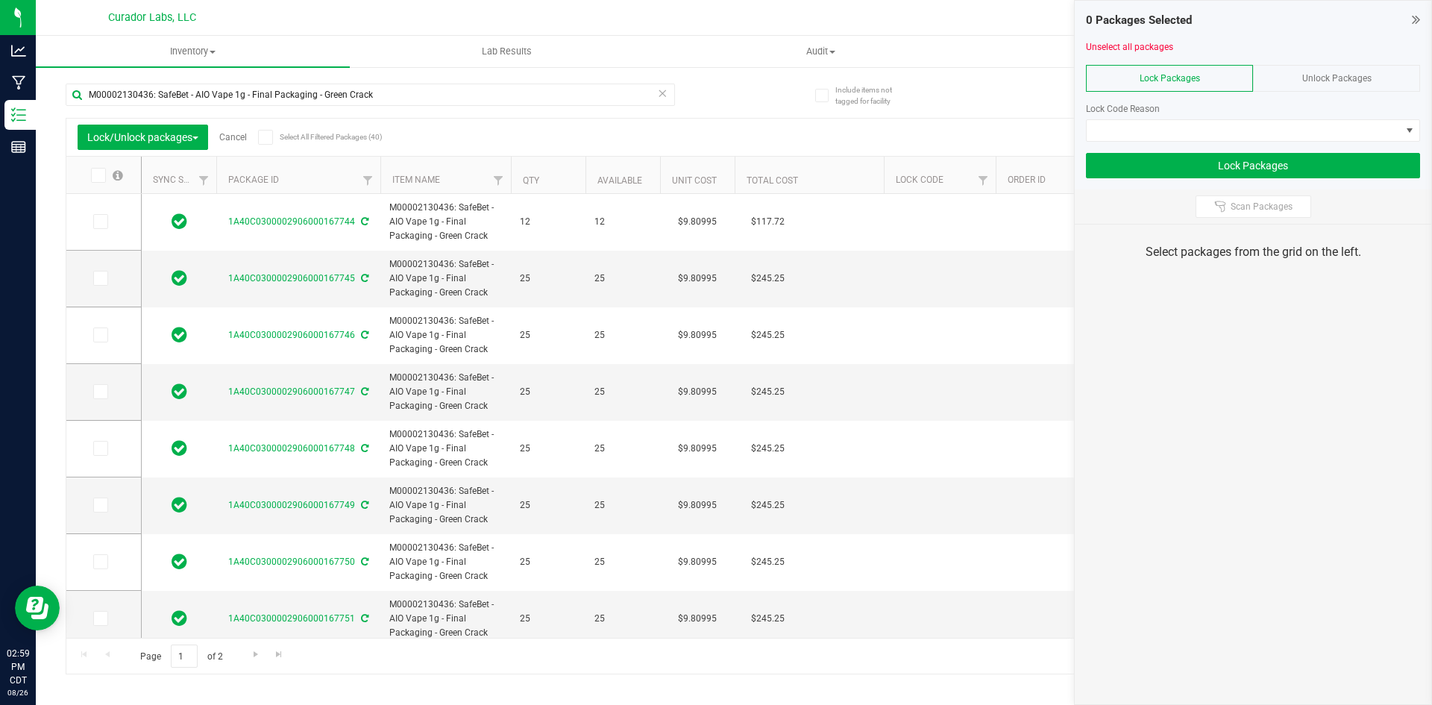
click at [1416, 18] on icon at bounding box center [1416, 19] width 8 height 15
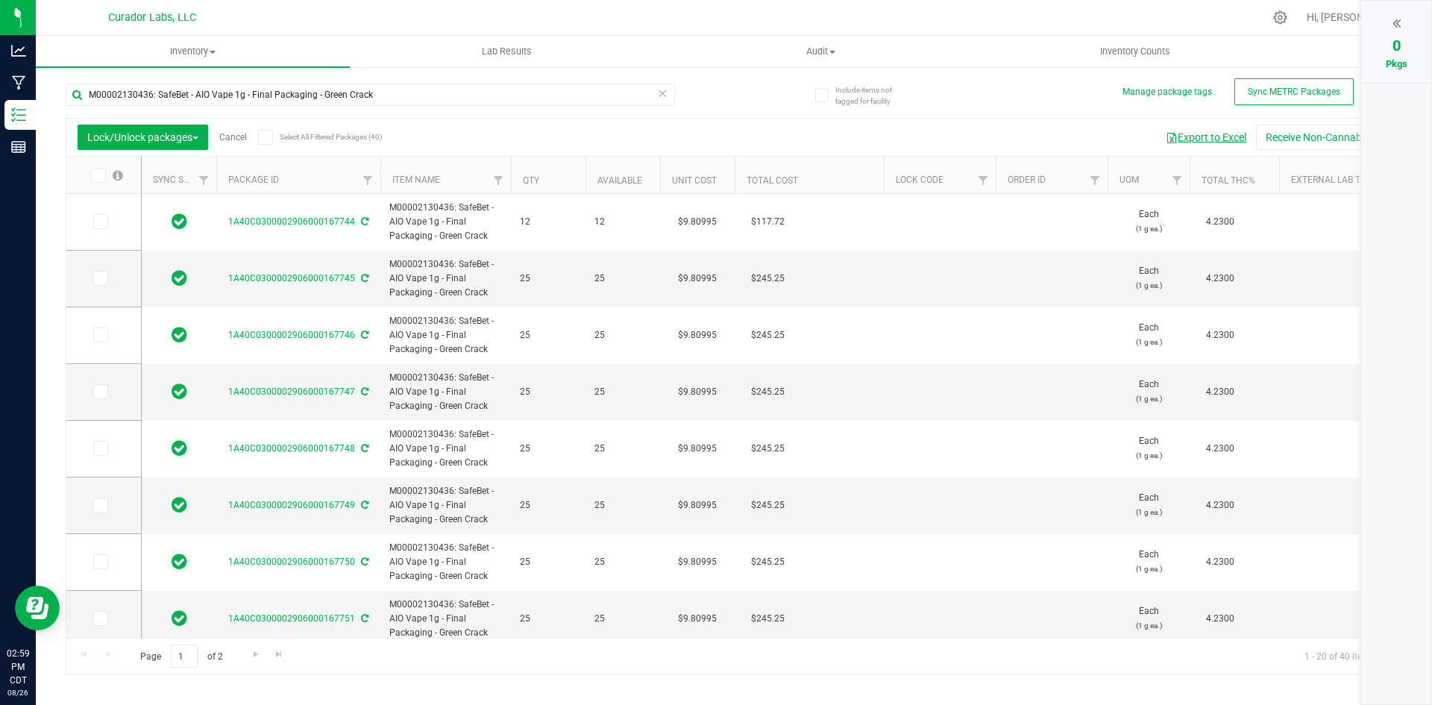
click at [1225, 137] on button "Export to Excel" at bounding box center [1206, 137] width 100 height 25
click at [269, 137] on icon at bounding box center [265, 137] width 10 height 0
click at [0, 0] on input "Select All Filtered Packages (40)" at bounding box center [0, 0] width 0 height 0
click at [1399, 22] on div at bounding box center [1396, 23] width 40 height 22
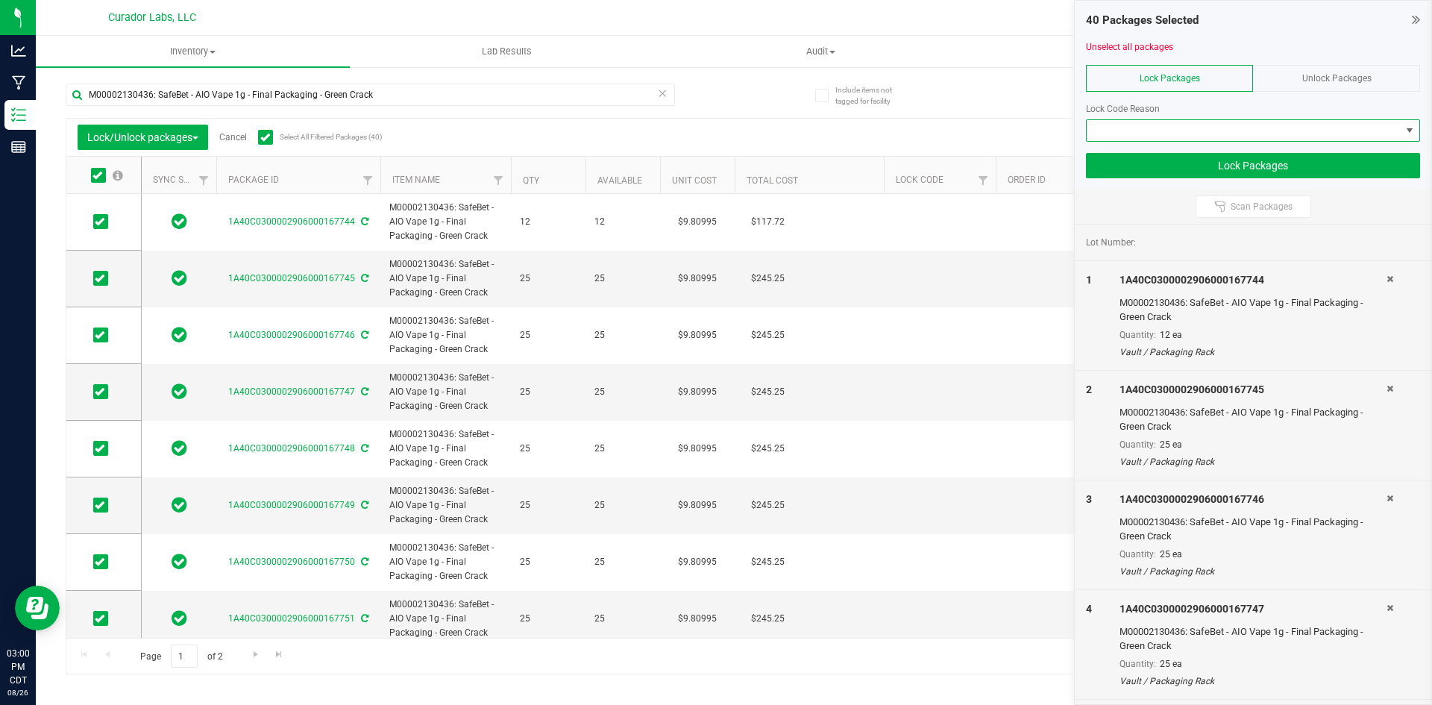
click at [1175, 125] on span at bounding box center [1244, 130] width 314 height 21
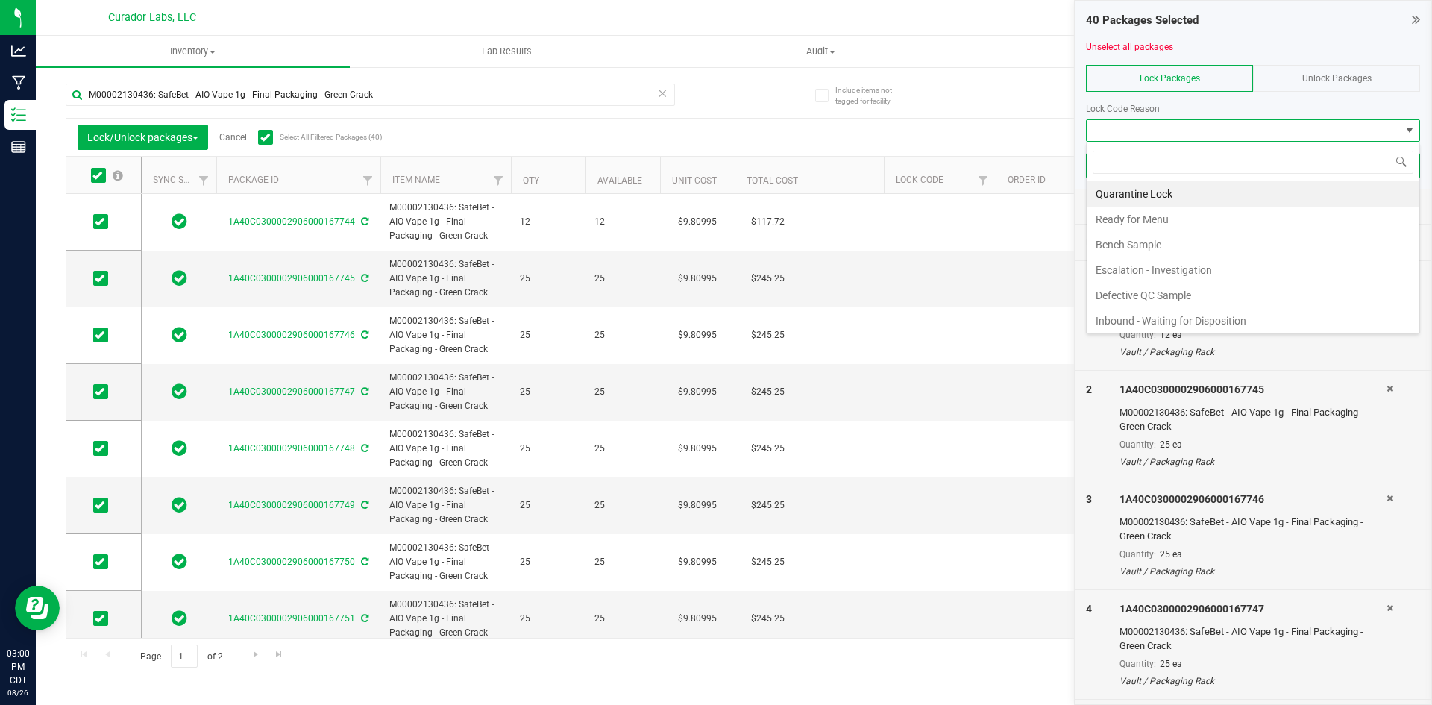
scroll to position [22, 334]
click at [1167, 207] on li "Ready for Menu" at bounding box center [1253, 219] width 333 height 25
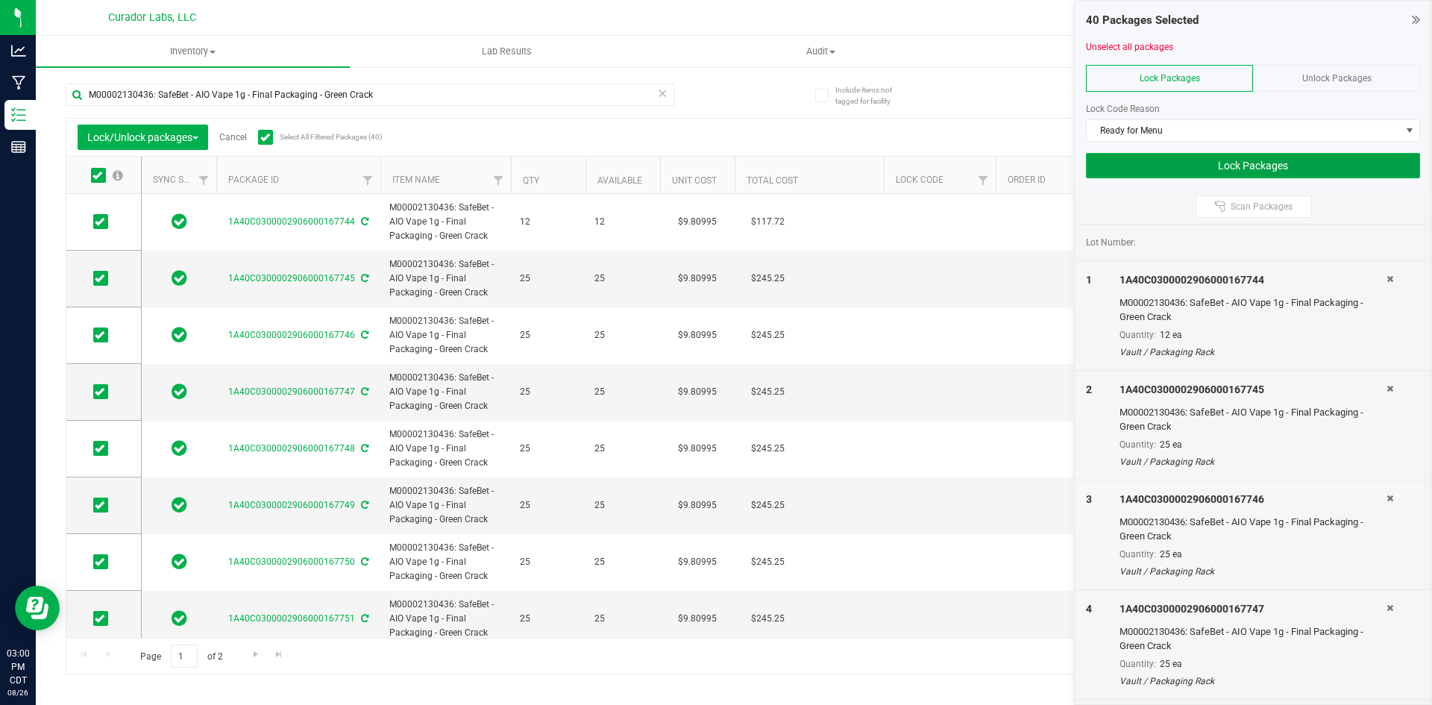
click at [1144, 154] on button "Lock Packages" at bounding box center [1253, 165] width 334 height 25
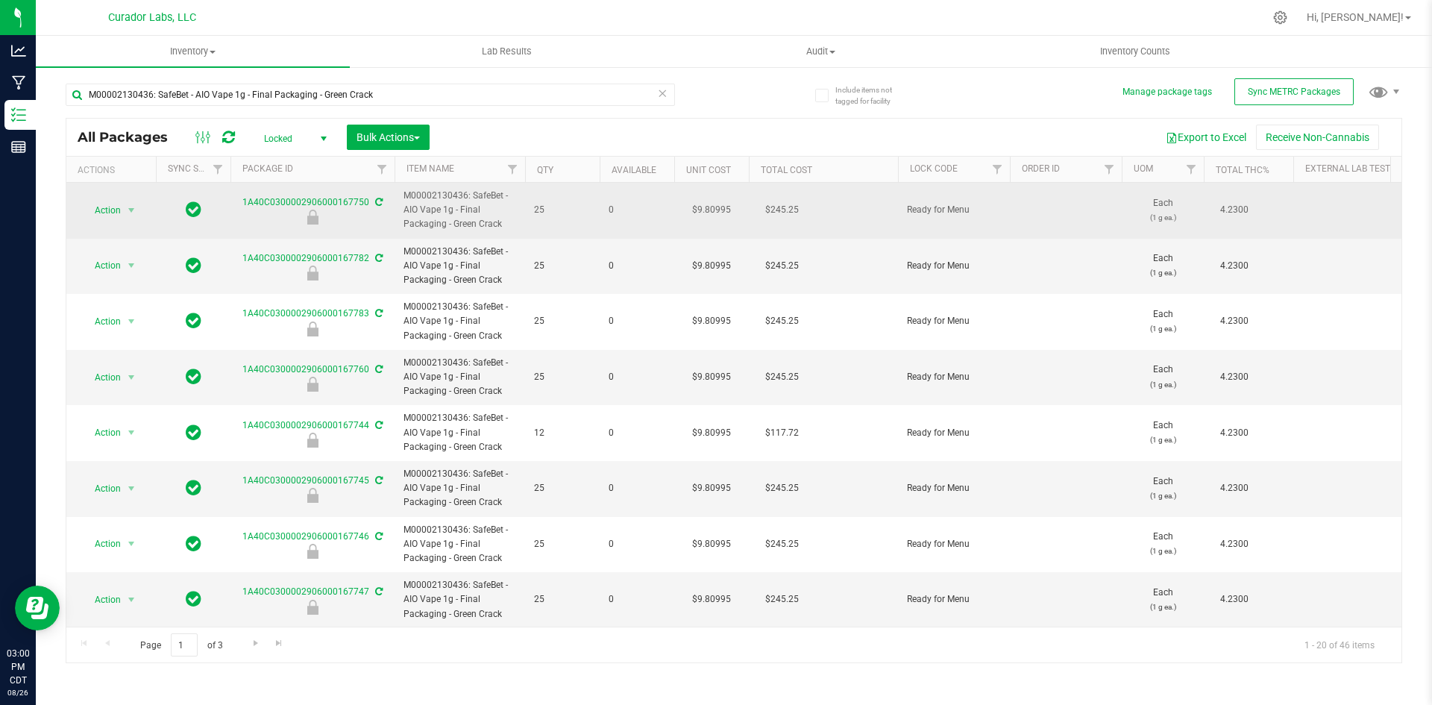
drag, startPoint x: 504, startPoint y: 222, endPoint x: 416, endPoint y: 202, distance: 89.6
click at [398, 191] on td "M00002130436: SafeBet - AIO Vape 1g - Final Packaging - Green Crack" at bounding box center [460, 211] width 131 height 56
copy span "M00002130436: SafeBet - AIO Vape 1g - Final Packaging - Green Crack"
